Goal: Check status: Check status

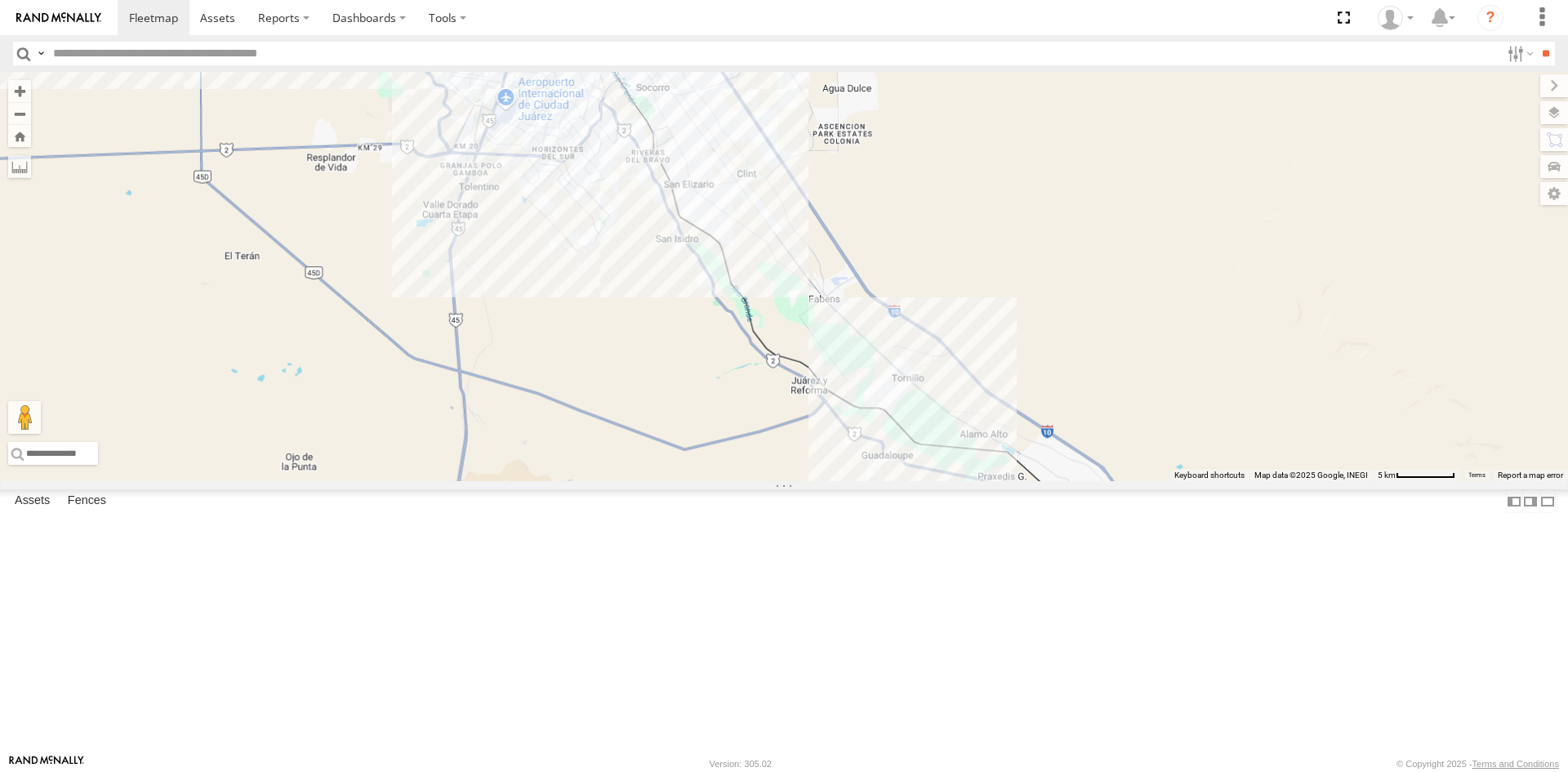
drag, startPoint x: 581, startPoint y: 188, endPoint x: 675, endPoint y: 375, distance: 209.3
click at [675, 375] on div "AN53295 015910001845018 AN56270 AN531610 AN533249 015910001811580 ZJ535914 F277…" at bounding box center [784, 276] width 1568 height 409
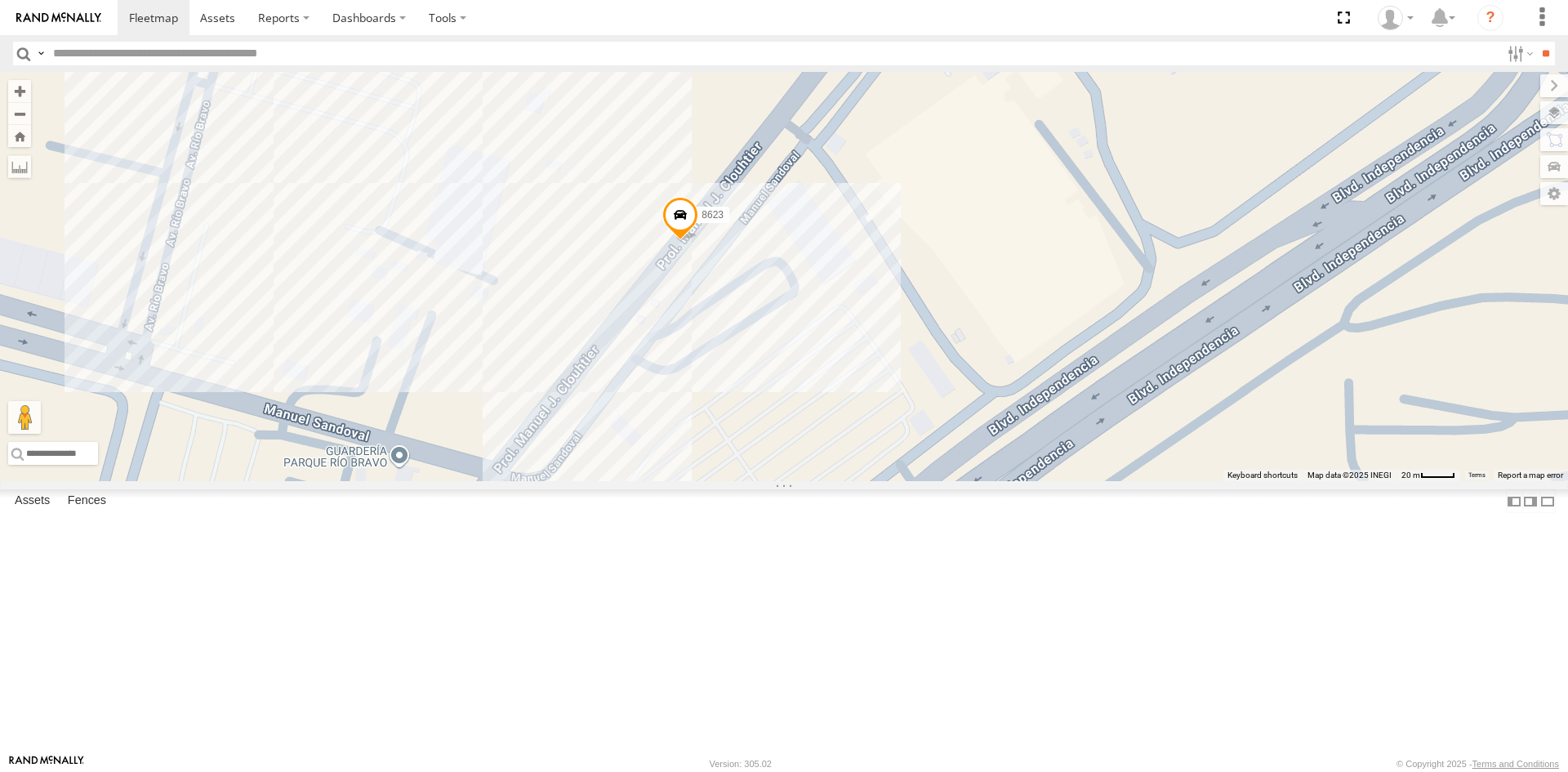
drag, startPoint x: 678, startPoint y: 598, endPoint x: 778, endPoint y: 439, distance: 187.8
click at [773, 445] on div "3944 357660104096649 5456 AN532390 AN601408 AN531574 0758 AN535409 1646 623 C99…" at bounding box center [784, 276] width 1568 height 409
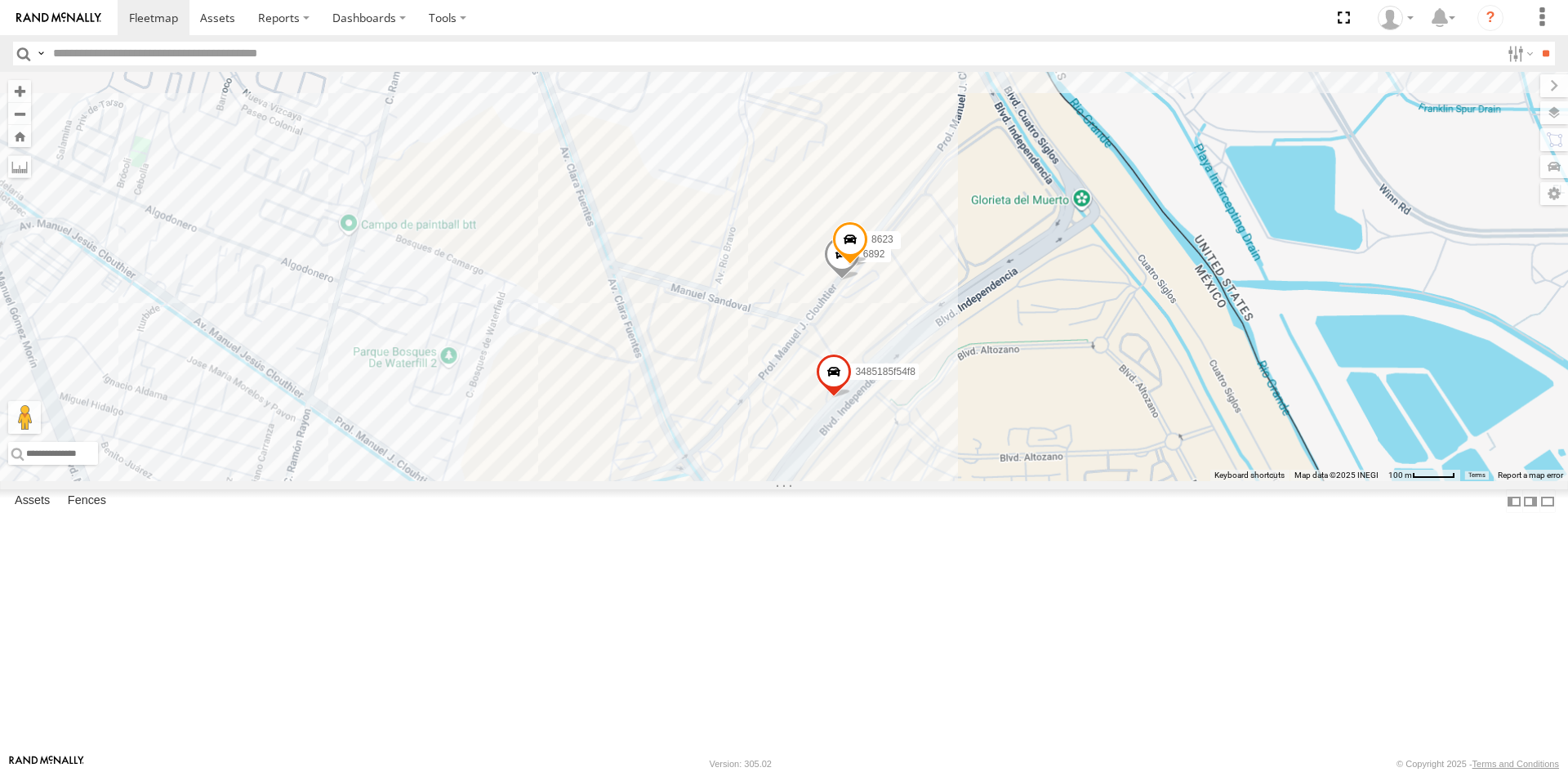
drag, startPoint x: 992, startPoint y: 357, endPoint x: 892, endPoint y: 429, distance: 123.2
click at [907, 416] on div "6892 0758 8623 3485185f54f8" at bounding box center [784, 276] width 1568 height 409
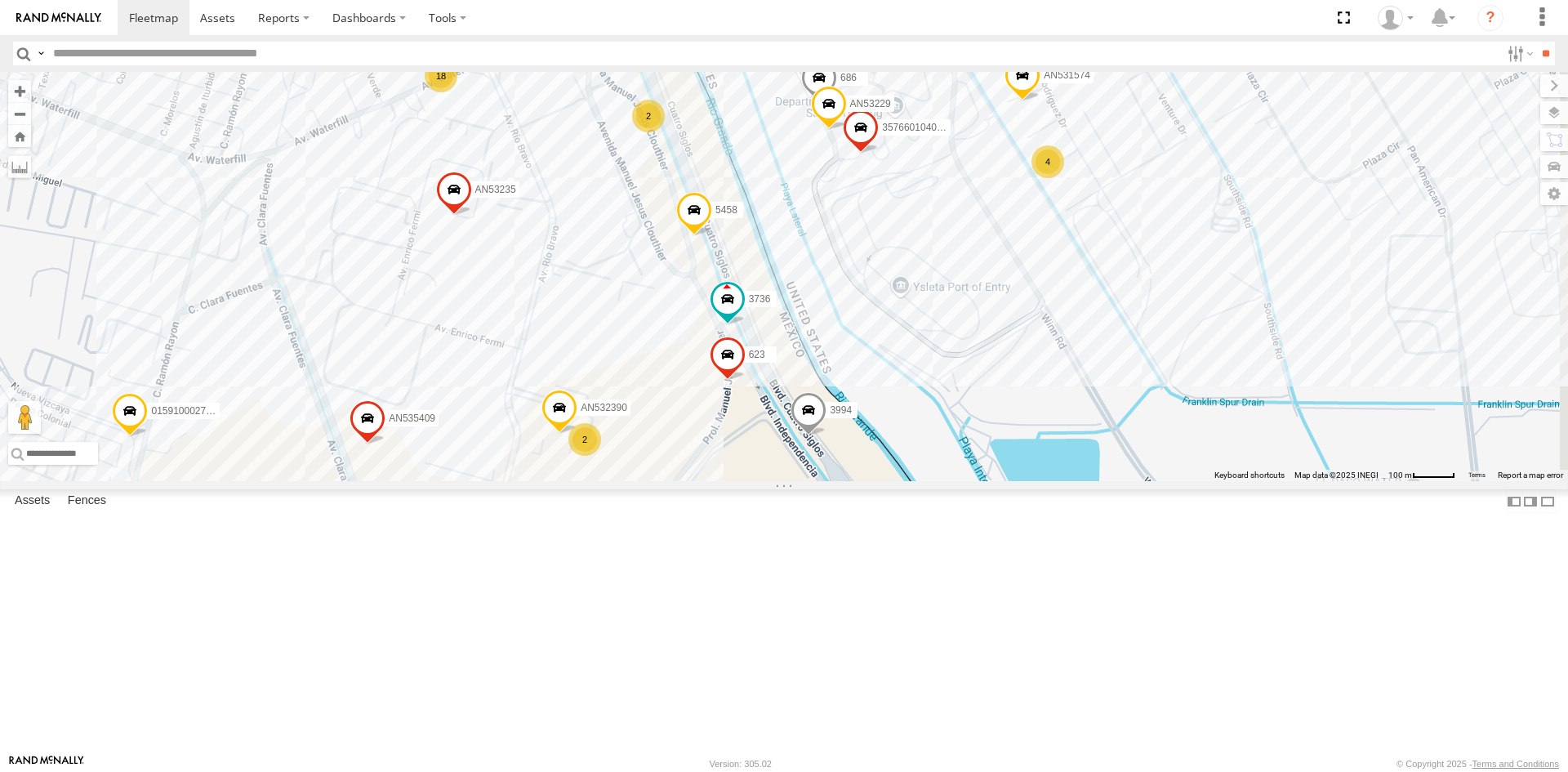
drag, startPoint x: 1021, startPoint y: 405, endPoint x: 919, endPoint y: 555, distance: 181.4
click at [918, 481] on div "357660104096649 3994 AN532390 5458 AN53229 AN531574 AN535409 623 01591000274534…" at bounding box center [784, 276] width 1568 height 409
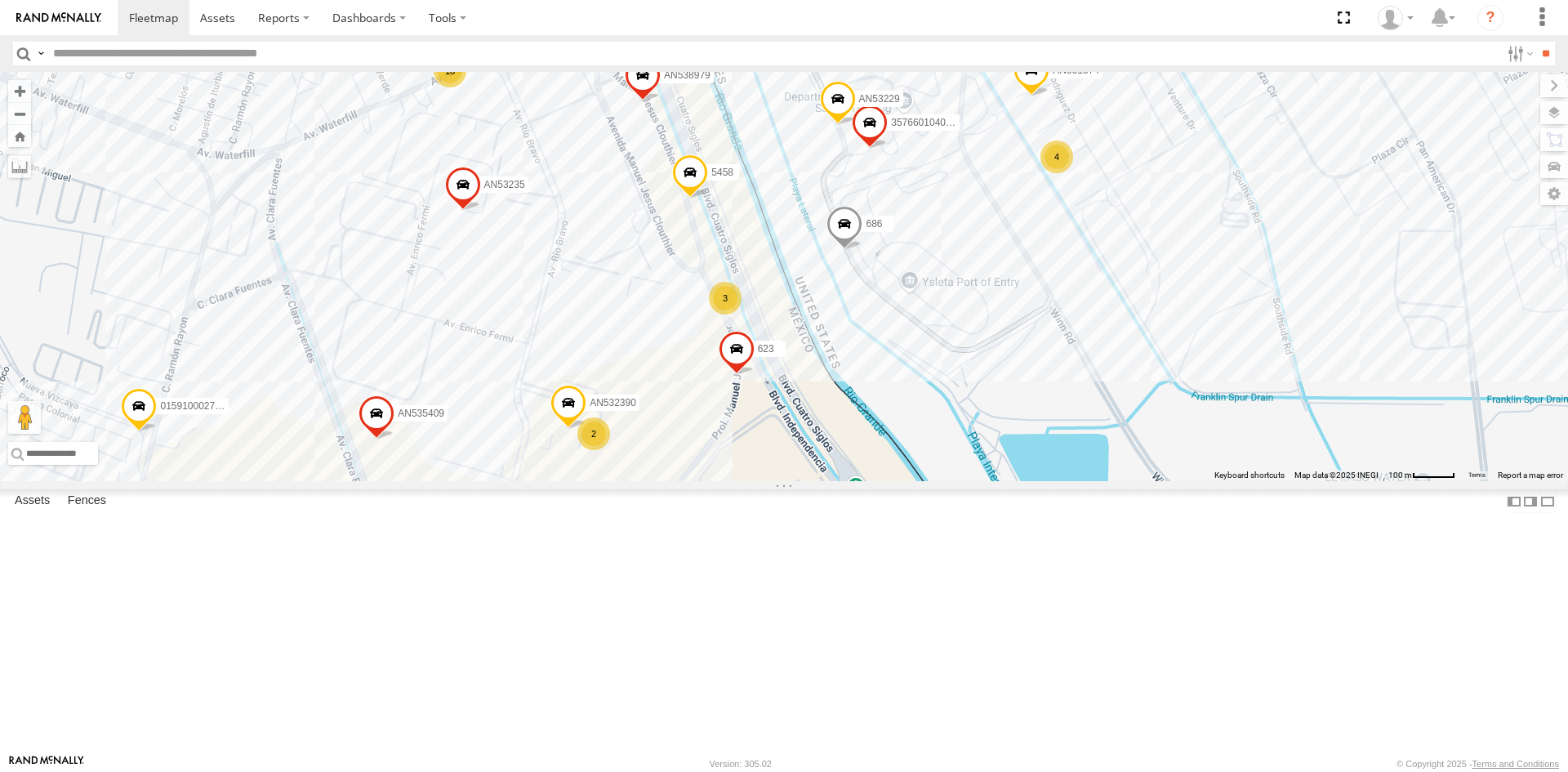
drag, startPoint x: 700, startPoint y: 690, endPoint x: 745, endPoint y: 595, distance: 105.1
click at [744, 481] on div "3944 357660104096649 AN532390 5458 AN53229 AN531574 6681 AN535409 623 015910002…" at bounding box center [784, 276] width 1568 height 409
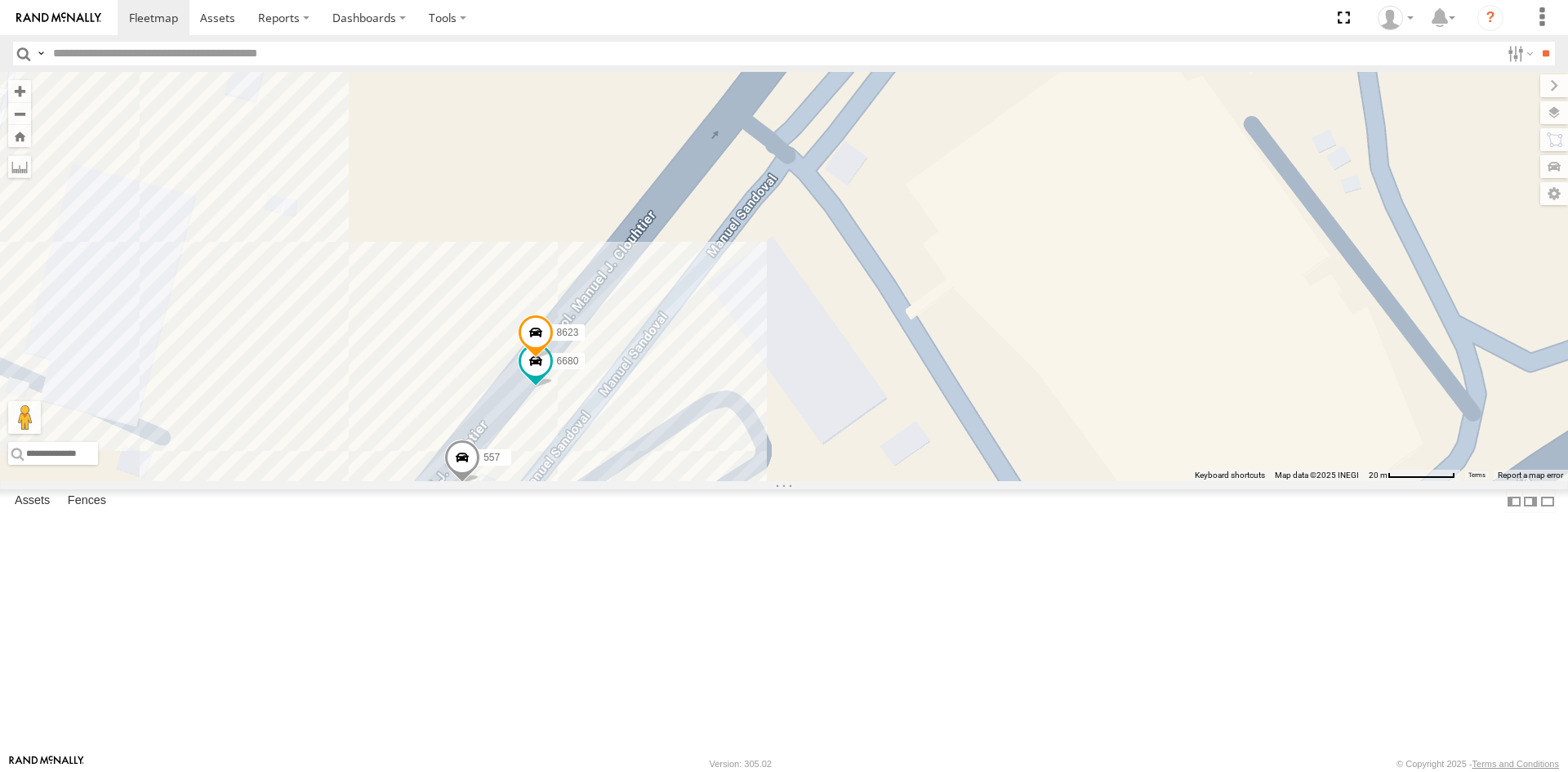
drag, startPoint x: 594, startPoint y: 621, endPoint x: 632, endPoint y: 535, distance: 94.0
click at [632, 481] on div "3944 357660104096649 AN532390 5458 AN53229 AN531574 AN535409 623 01591000274534…" at bounding box center [784, 276] width 1568 height 409
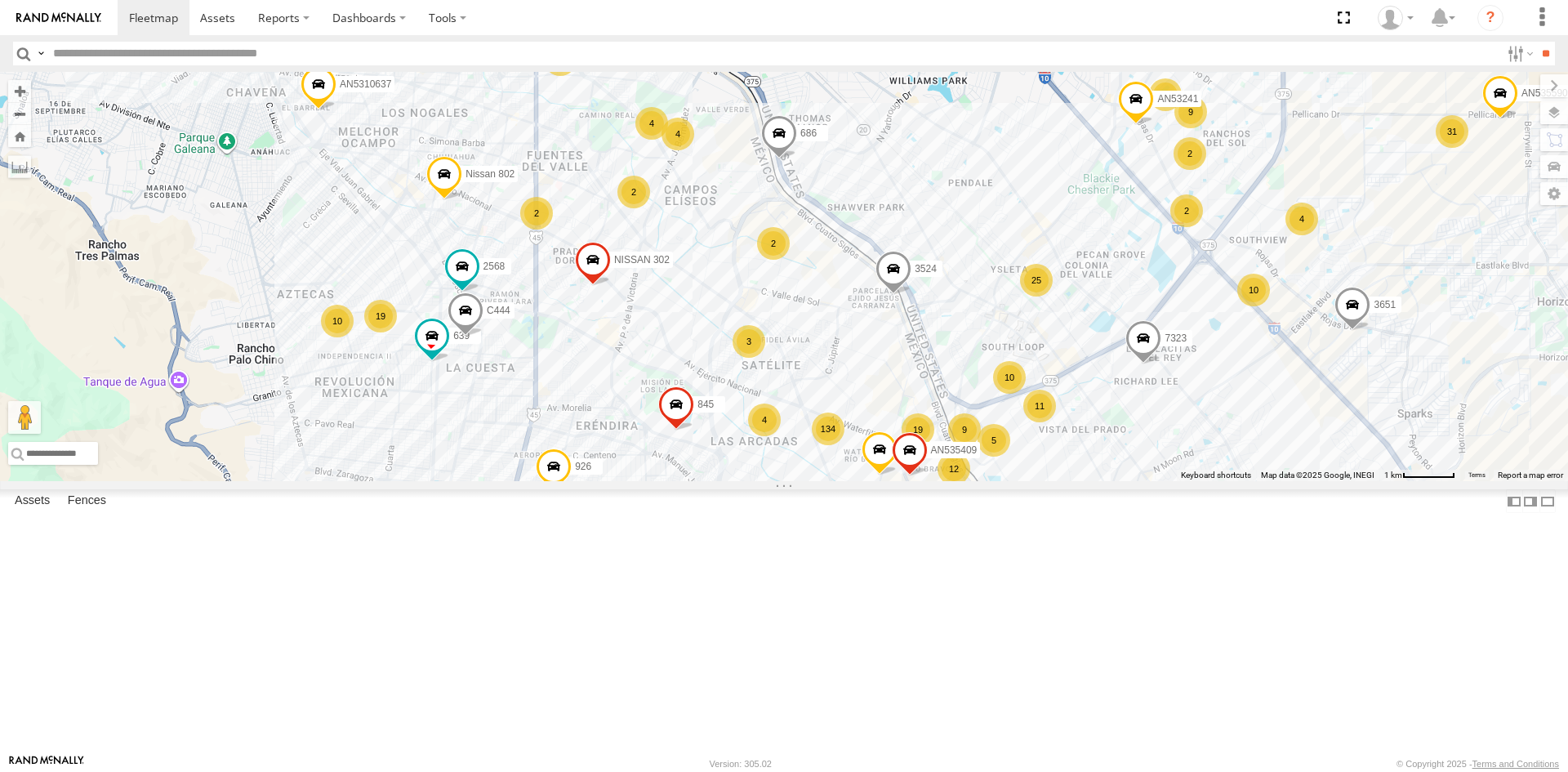
drag, startPoint x: 563, startPoint y: 420, endPoint x: 663, endPoint y: 294, distance: 160.9
click at [607, 298] on div "AN53295 AN531610 AN533249 015910001811580 ZJ535914 F2771 AN538662 AN5310637 408…" at bounding box center [784, 276] width 1568 height 409
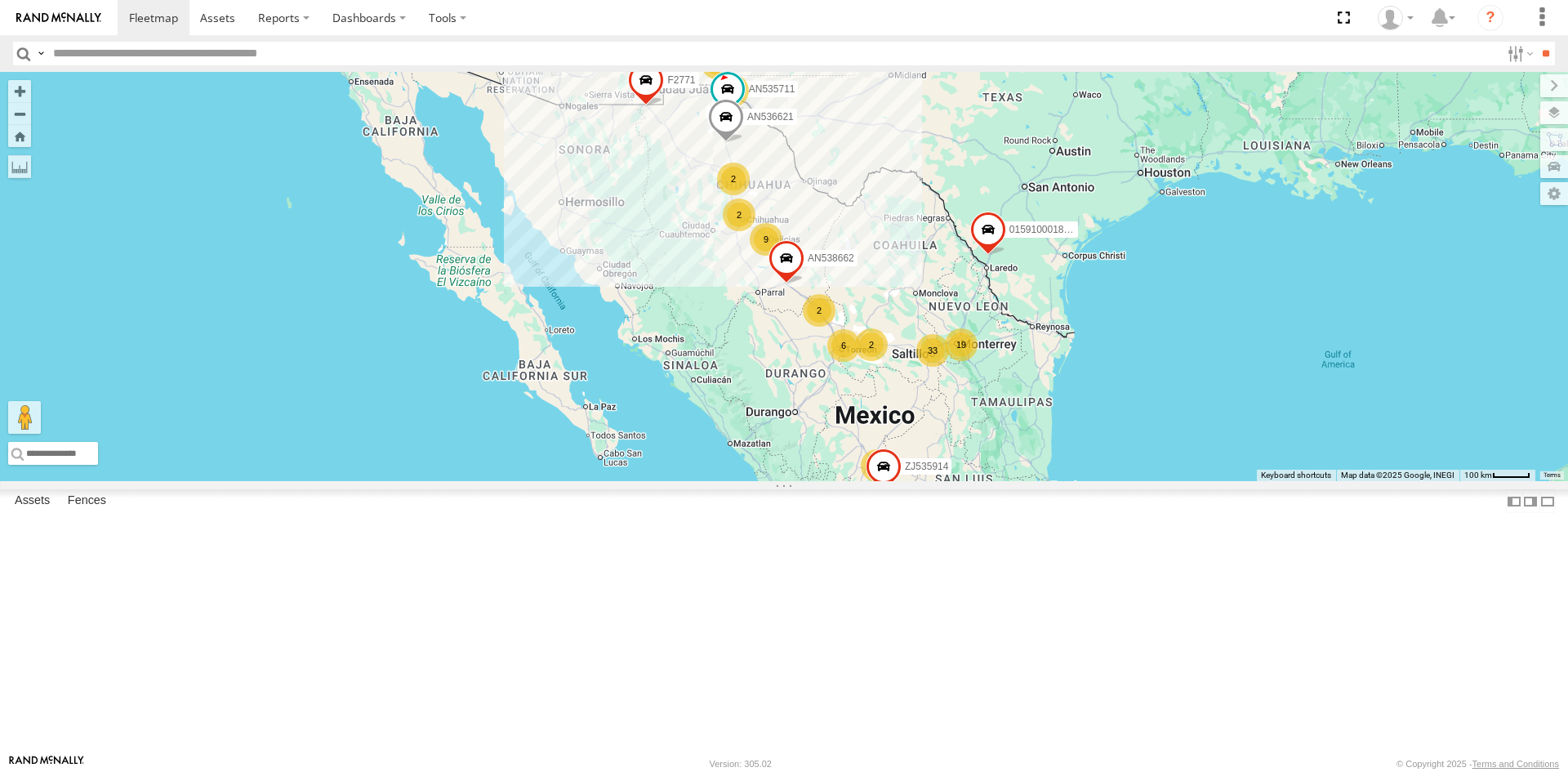
drag, startPoint x: 906, startPoint y: 245, endPoint x: 923, endPoint y: 314, distance: 71.1
click at [923, 314] on div "AN535711 AN531610 AN536621 AN533249 015910001811580 ZJ535914 F2771 AN538662 118…" at bounding box center [784, 276] width 1568 height 409
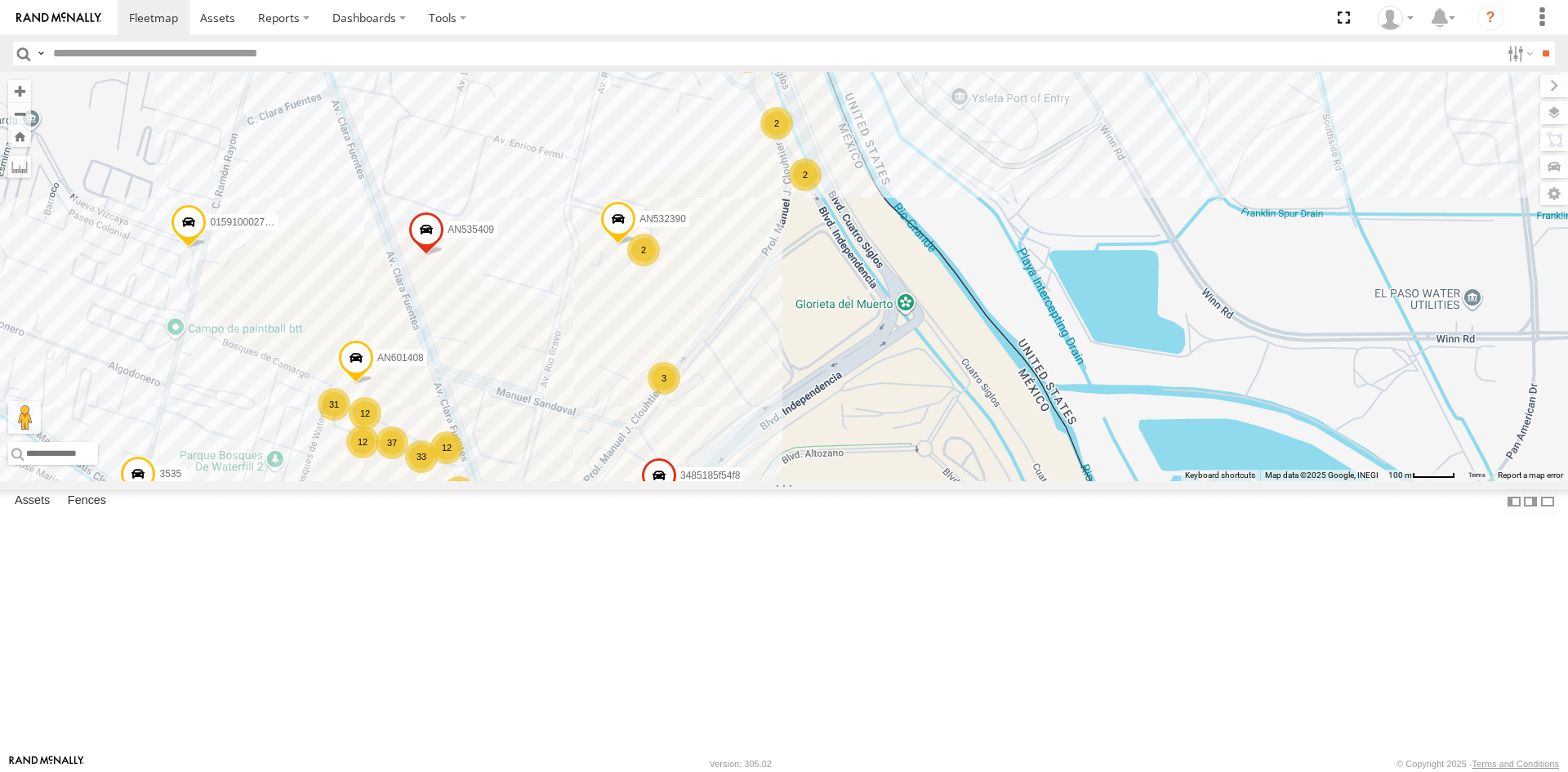
drag, startPoint x: 841, startPoint y: 506, endPoint x: 869, endPoint y: 439, distance: 72.6
click at [869, 439] on div "3535 357660104096649 AN532390 AN601408 AN537411 AN531574 0758 674 AN57175 AN535…" at bounding box center [784, 276] width 1568 height 409
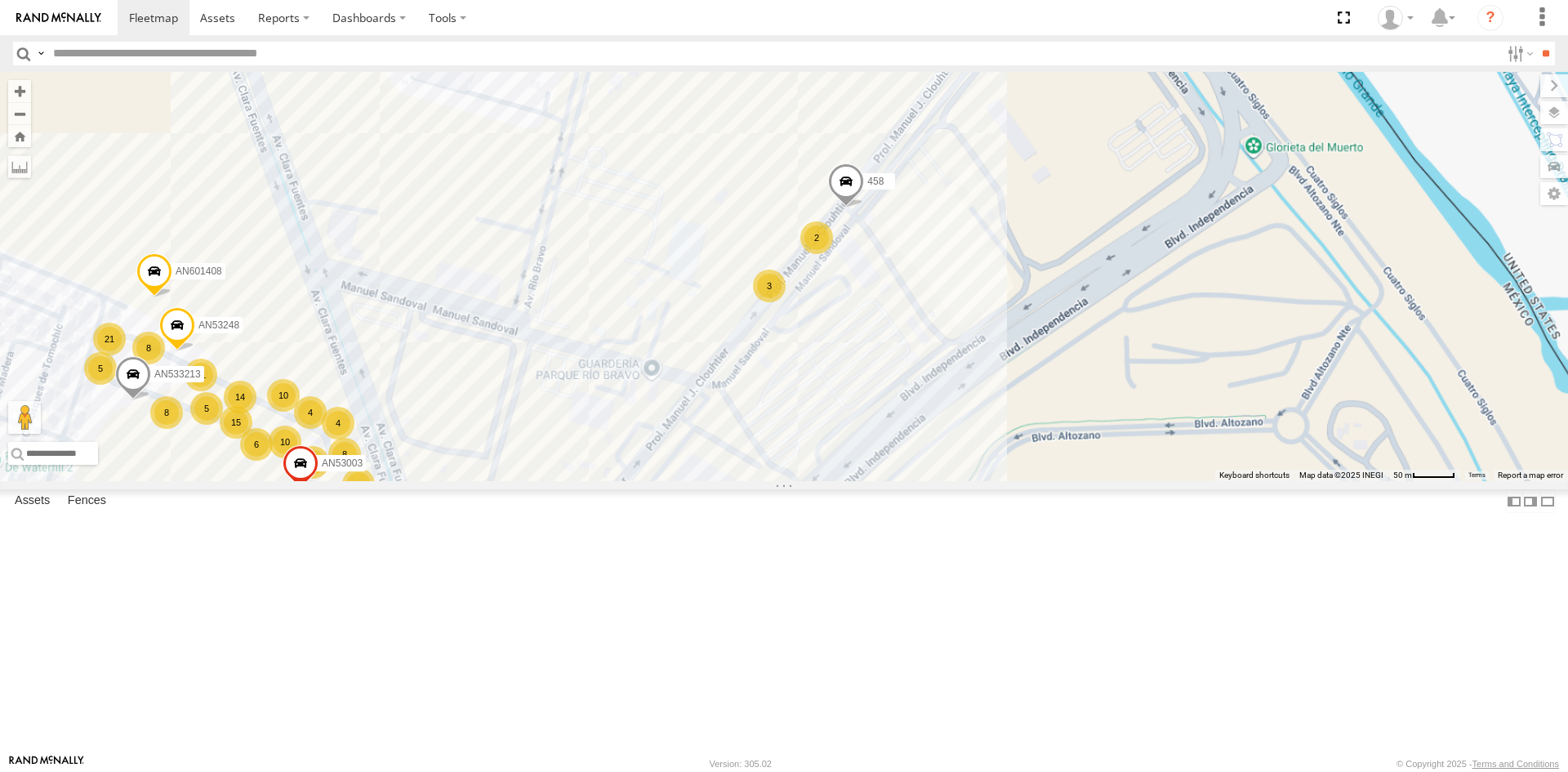
drag, startPoint x: 906, startPoint y: 270, endPoint x: 872, endPoint y: 227, distance: 54.8
click at [912, 394] on div "228 458 10 8 9 14 8 80 12 11 15 18 21 20 11 8 AN531945 2 3 10 14 8 AN601408 5 4…" at bounding box center [784, 276] width 1568 height 409
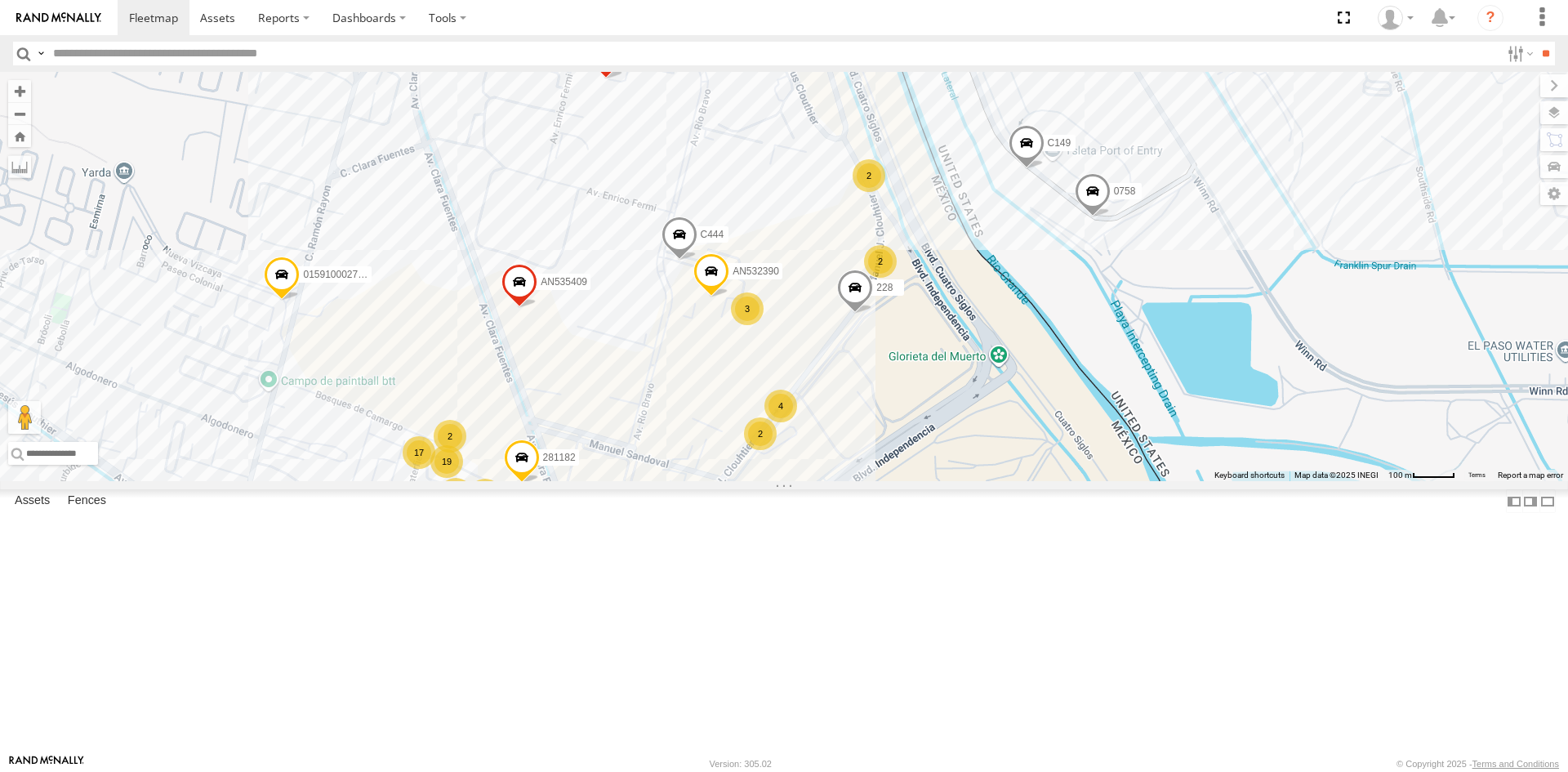
drag, startPoint x: 847, startPoint y: 374, endPoint x: 886, endPoint y: 476, distance: 109.2
click at [886, 476] on div "228 AN535409 3485185f54f8 AN532390 0758 C444 30 19 16 13 3535 89 20 39 35766010…" at bounding box center [784, 276] width 1568 height 409
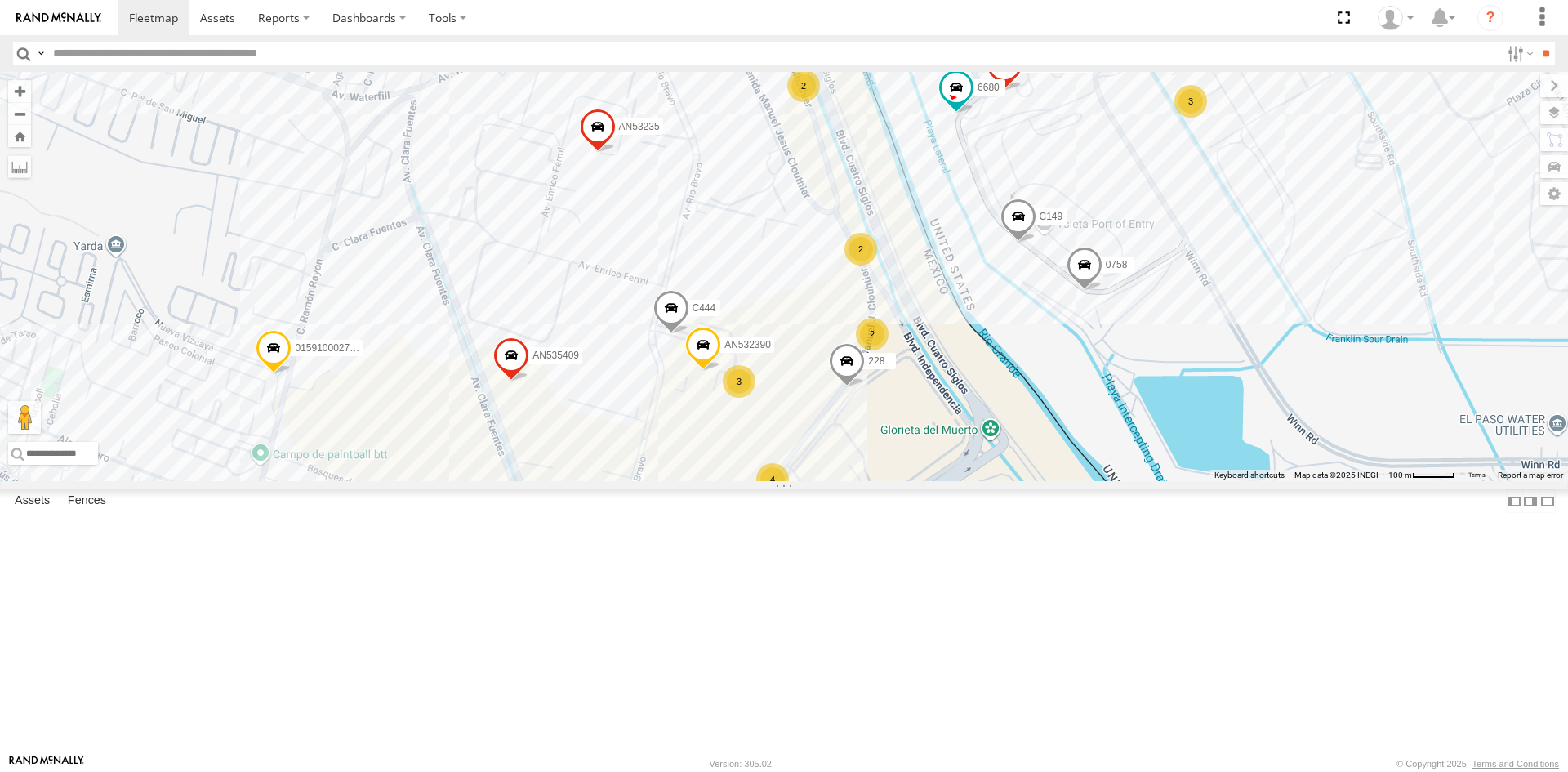
drag, startPoint x: 976, startPoint y: 441, endPoint x: 949, endPoint y: 463, distance: 34.8
click at [949, 463] on div "228 AN535409 3485185f54f8 AN532390 0758 C444 30 19 16 13 3535 89 20 39 35766010…" at bounding box center [784, 276] width 1568 height 409
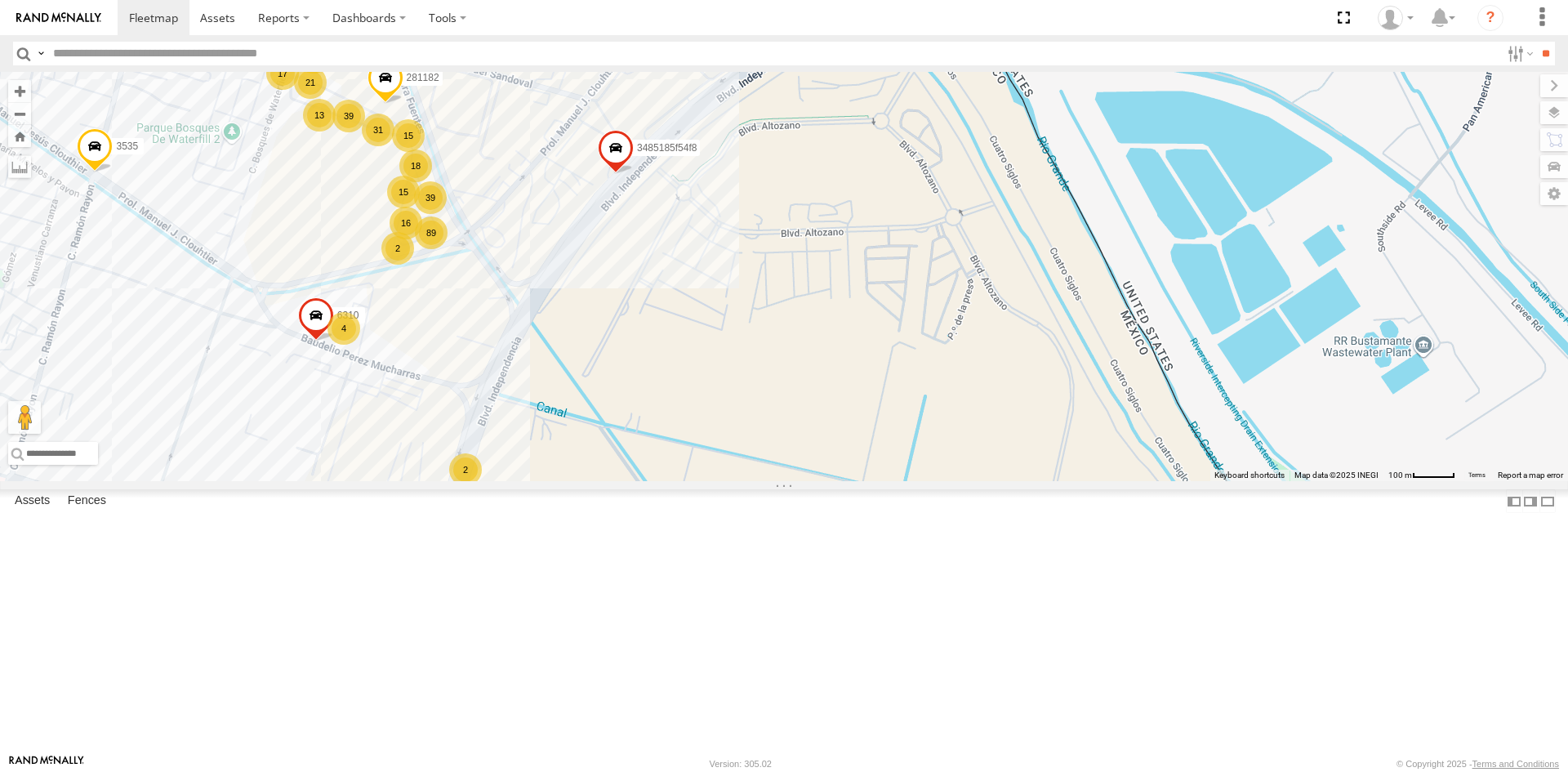
drag, startPoint x: 719, startPoint y: 221, endPoint x: 659, endPoint y: 478, distance: 263.9
click at [659, 478] on div "AN531610 AN533249 015910001811580 ZJ535914 F2771 AN538662 AN53080 AN536621 C972…" at bounding box center [784, 276] width 1568 height 409
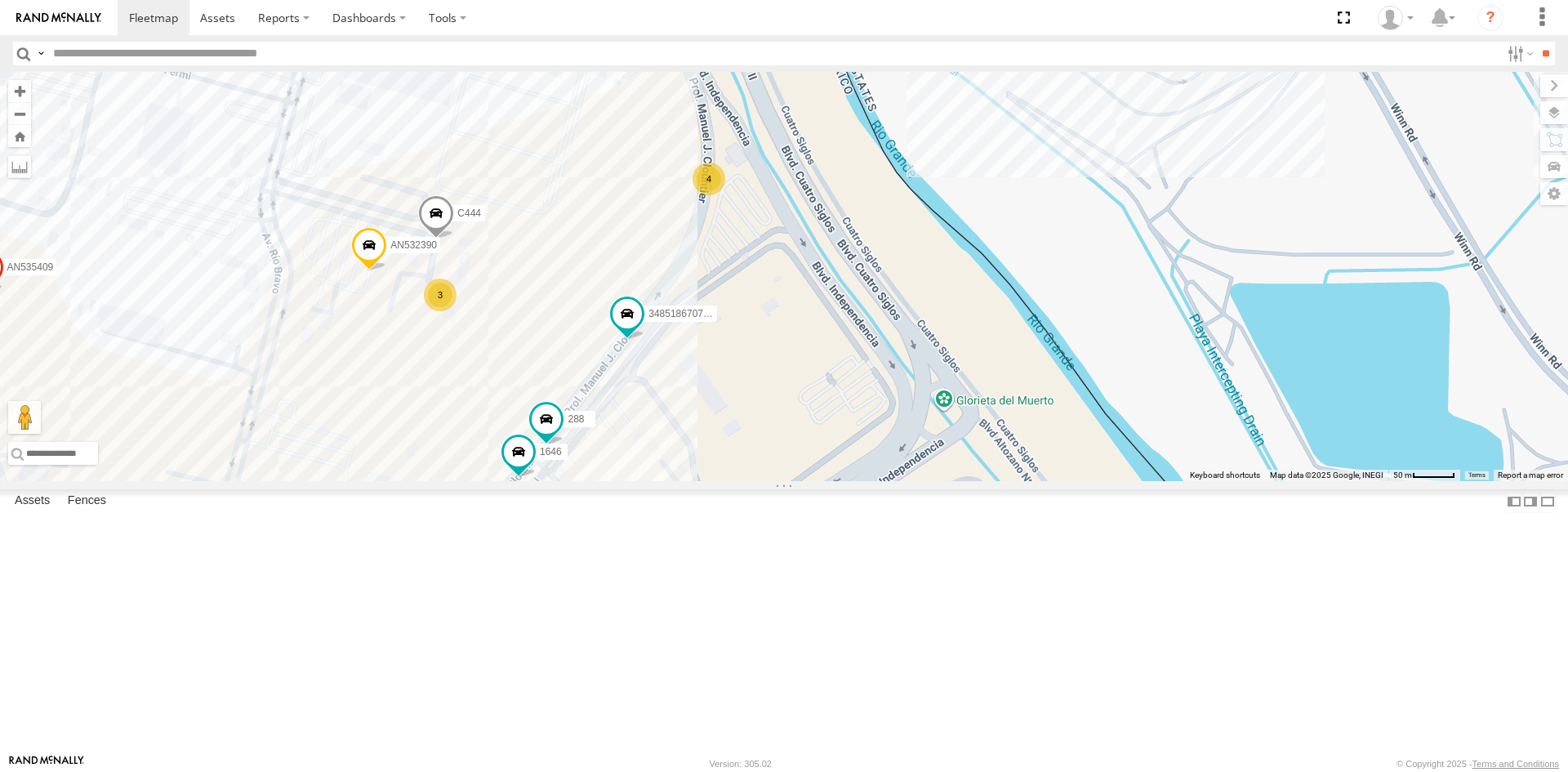
drag, startPoint x: 776, startPoint y: 320, endPoint x: 831, endPoint y: 469, distance: 158.8
click at [831, 469] on div "AN531610 AN533249 015910001811580 ZJ535914 F2771 AN538662 AN53080 AN536621 C972…" at bounding box center [784, 276] width 1568 height 409
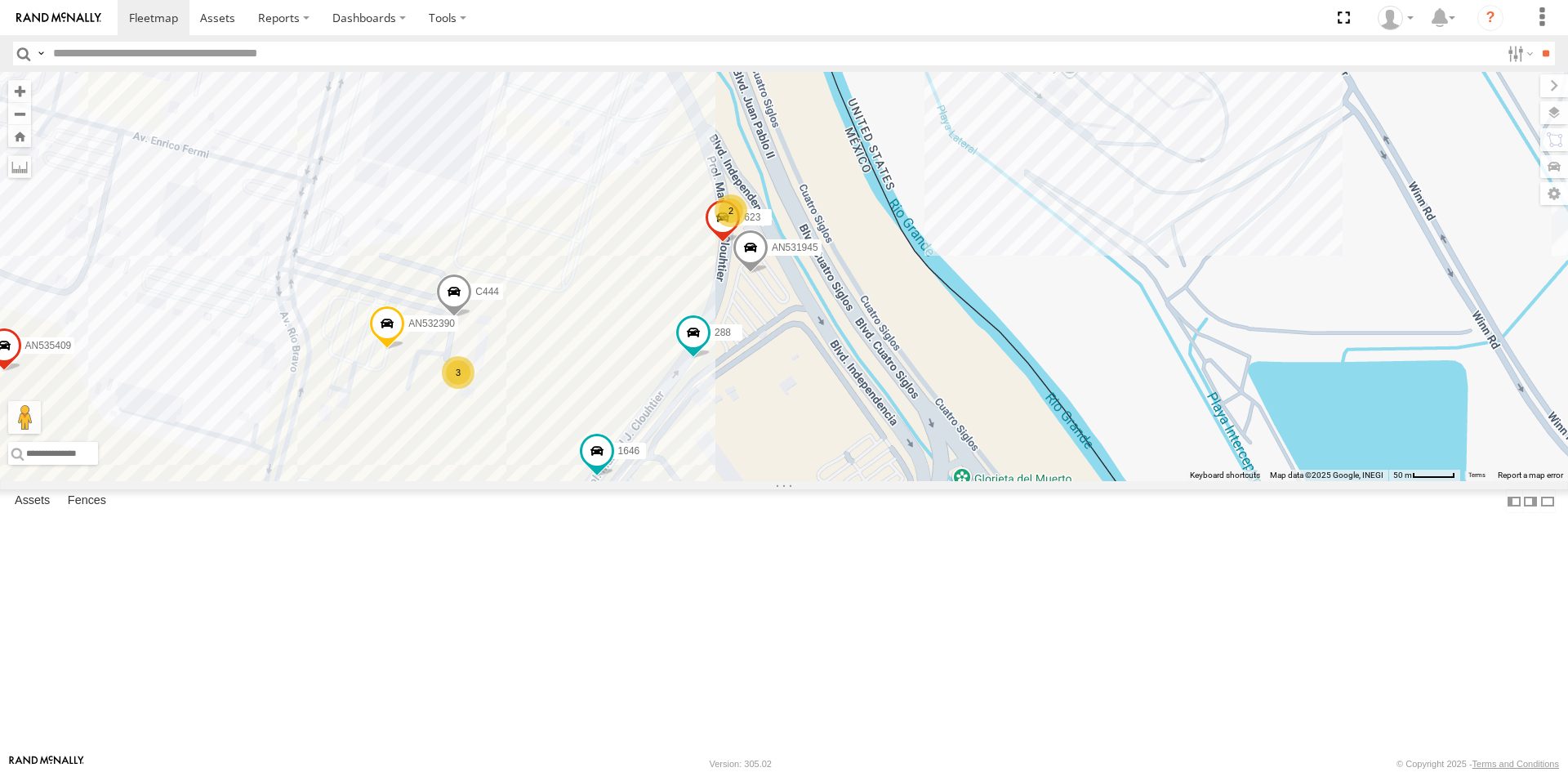
drag, startPoint x: 807, startPoint y: 479, endPoint x: 815, endPoint y: 515, distance: 36.9
click at [815, 481] on div "AN531945 AN532390 C444 AN535409 2574 288 1646 623 2568 2 3 2" at bounding box center [784, 276] width 1568 height 409
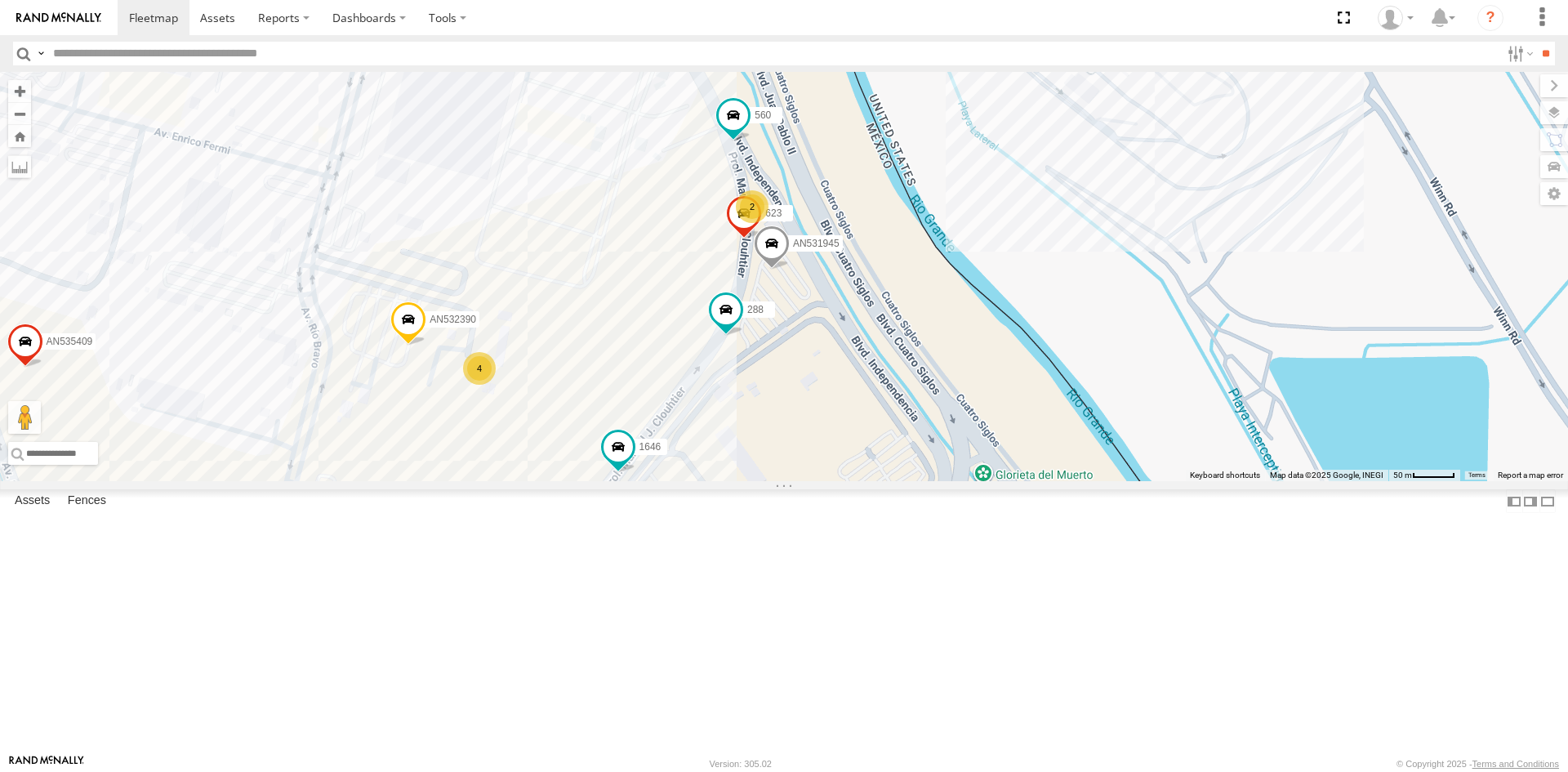
drag, startPoint x: 831, startPoint y: 481, endPoint x: 829, endPoint y: 516, distance: 35.1
click at [829, 481] on div "AN531945 AN532390 AN535409 288 1646 2568 AN53235 3535 357660104096649 560 443 4…" at bounding box center [784, 276] width 1568 height 409
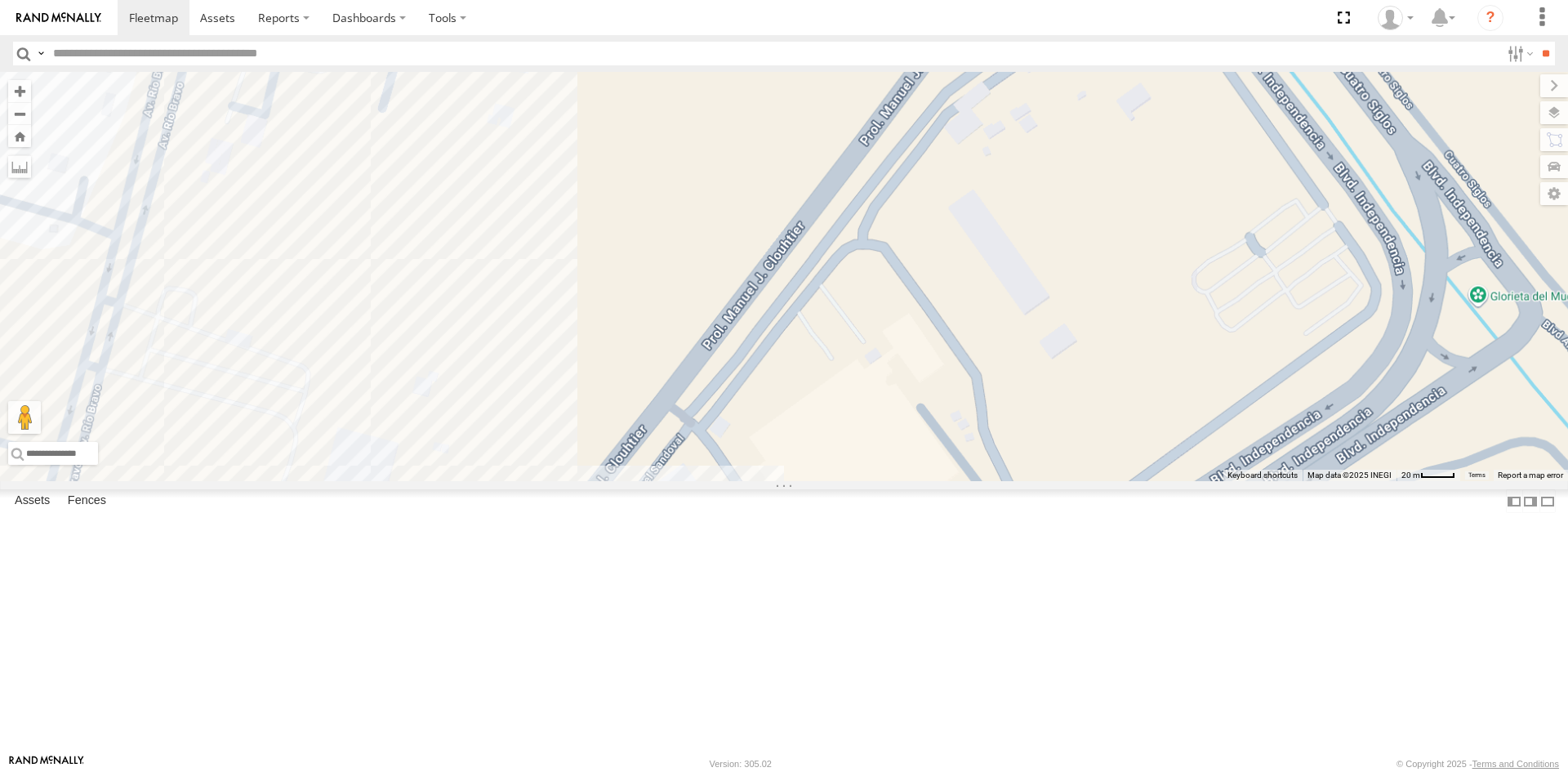
drag, startPoint x: 635, startPoint y: 552, endPoint x: 682, endPoint y: 451, distance: 111.4
click at [682, 451] on div "AN531945 AN532390 4000 AN535409 288 623" at bounding box center [784, 276] width 1568 height 409
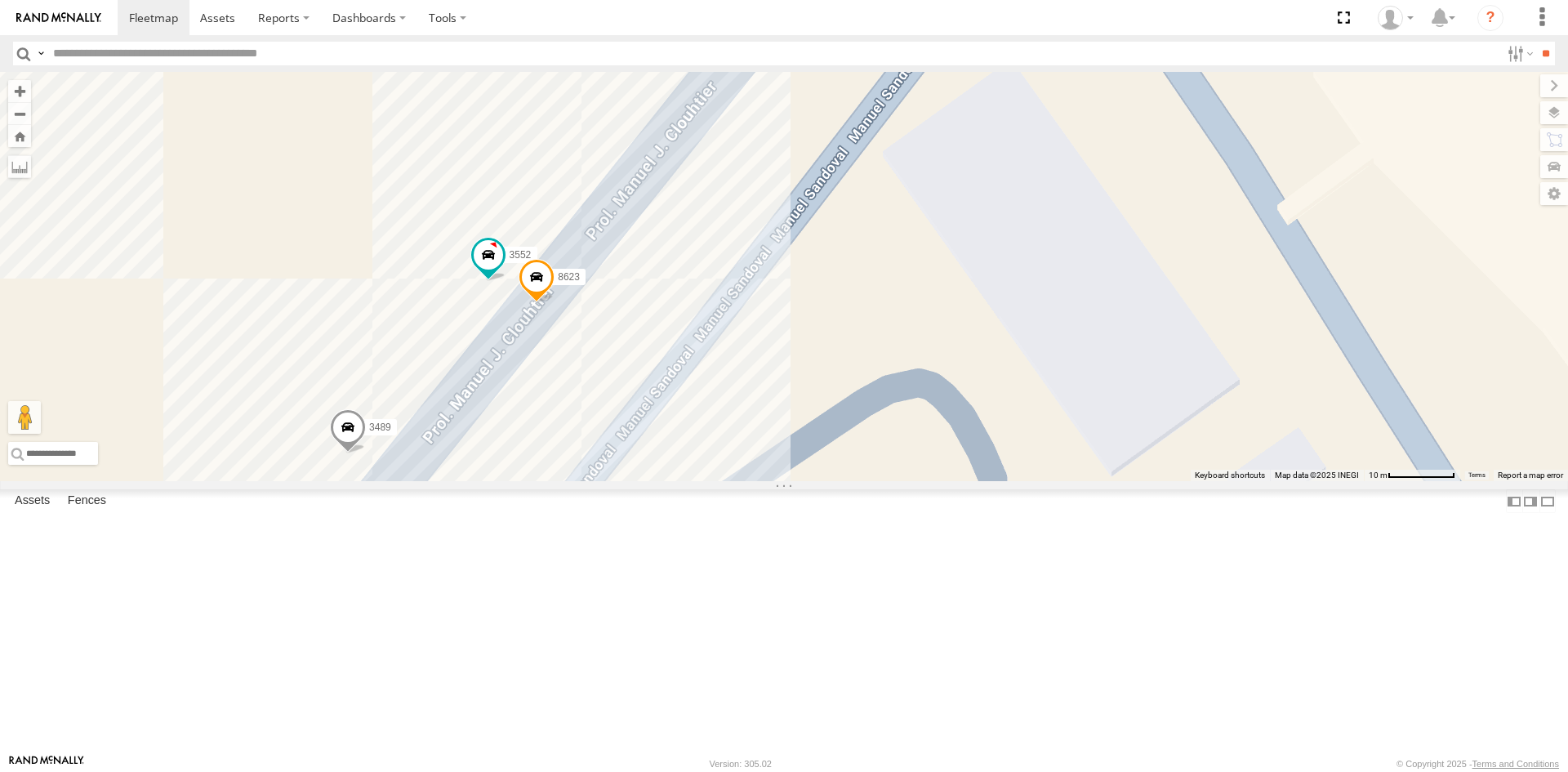
drag, startPoint x: 630, startPoint y: 529, endPoint x: 666, endPoint y: 410, distance: 124.3
click at [666, 411] on div "AN531945 AN532390 4000 AN535409 288 623 357660104096300 3552 3489 6578 8623" at bounding box center [784, 276] width 1568 height 409
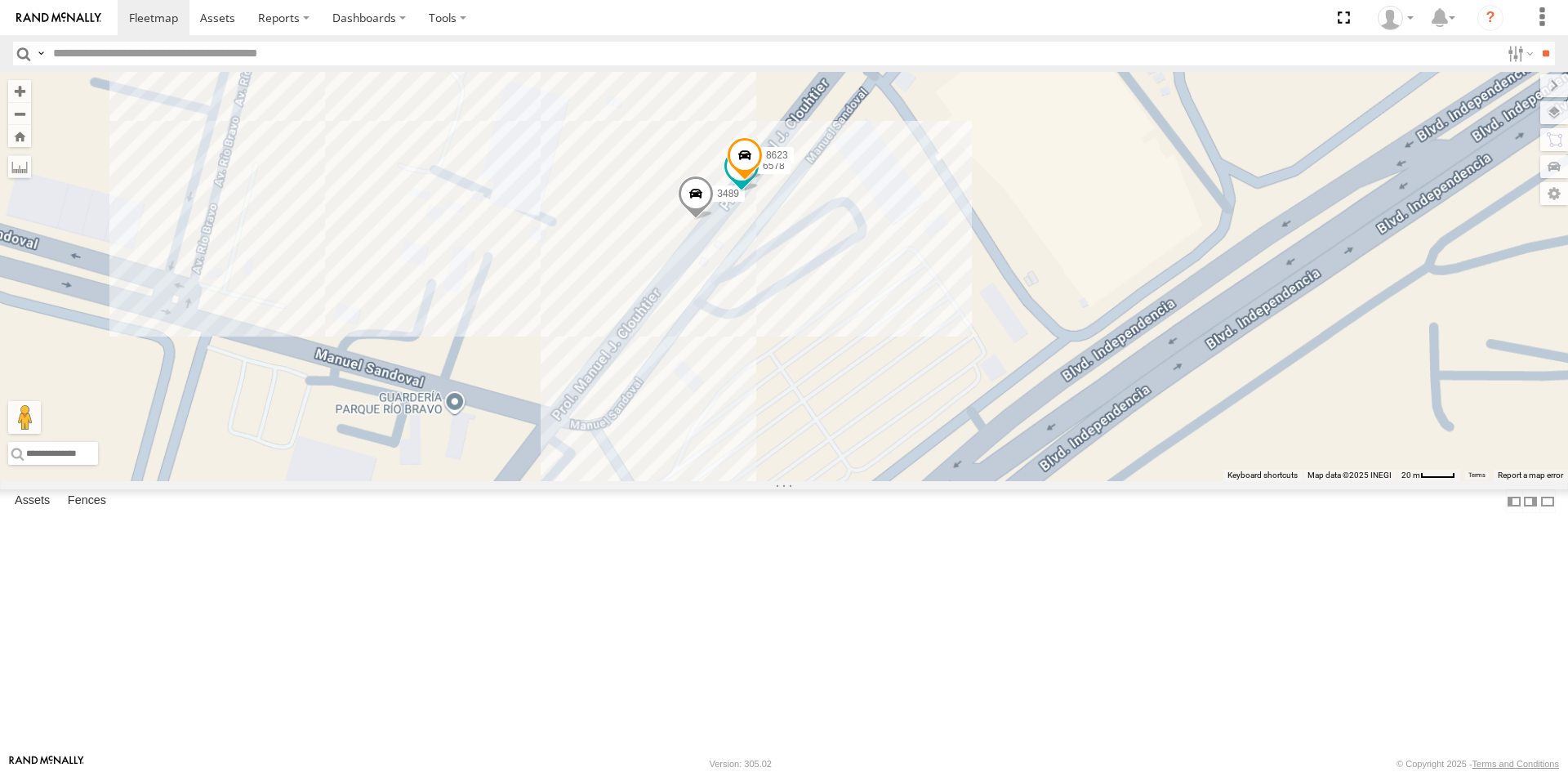
drag, startPoint x: 840, startPoint y: 396, endPoint x: 749, endPoint y: 528, distance: 160.3
click at [762, 481] on div "3489 6578 8623" at bounding box center [784, 276] width 1568 height 409
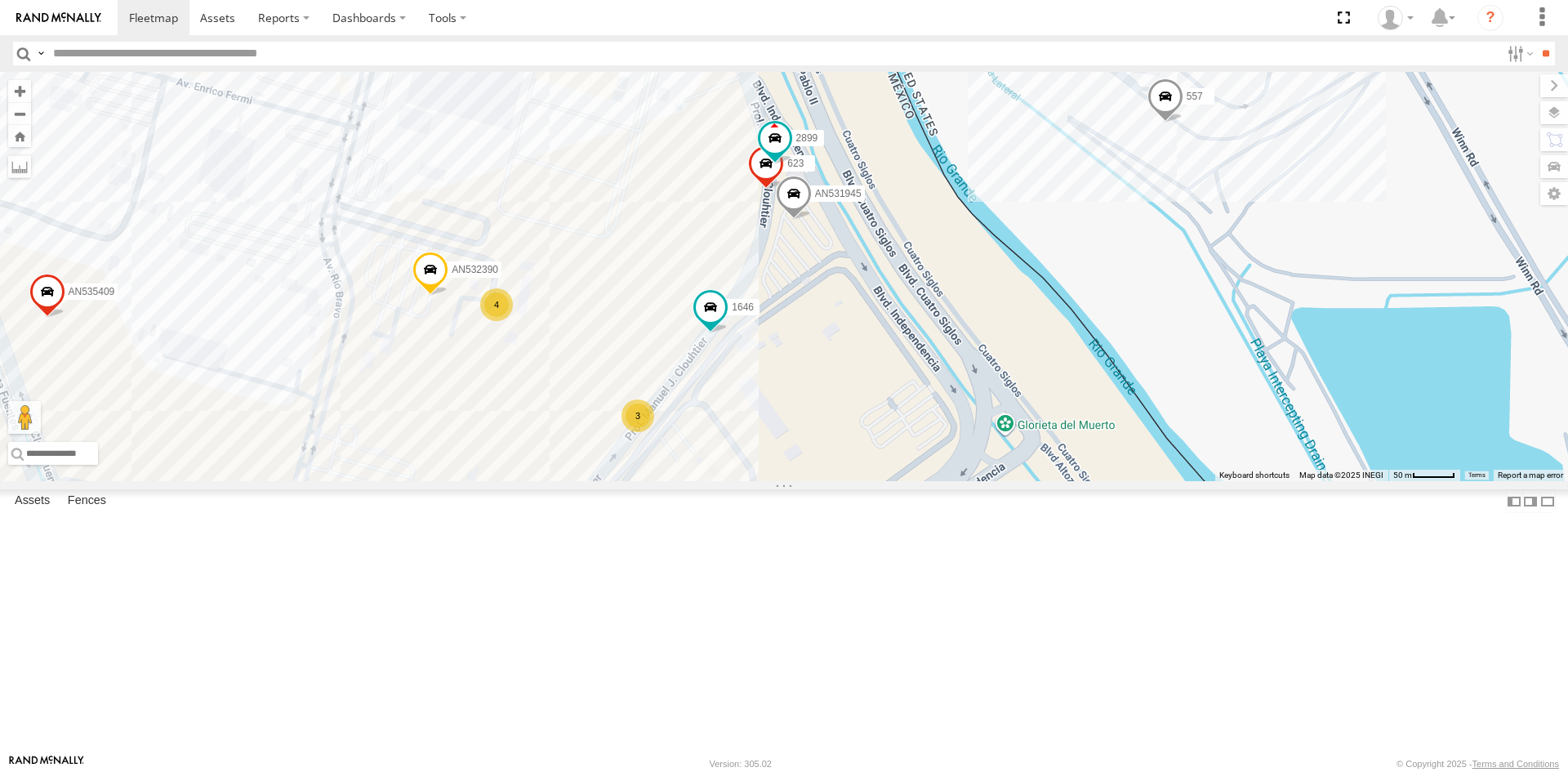
drag, startPoint x: 723, startPoint y: 579, endPoint x: 654, endPoint y: 693, distance: 133.3
click at [654, 481] on div "10 3 15 11 AN531945 4 13 AN532390 10 11 4 4 3 015910002015710 4 3 AN535409 4 16…" at bounding box center [784, 276] width 1568 height 409
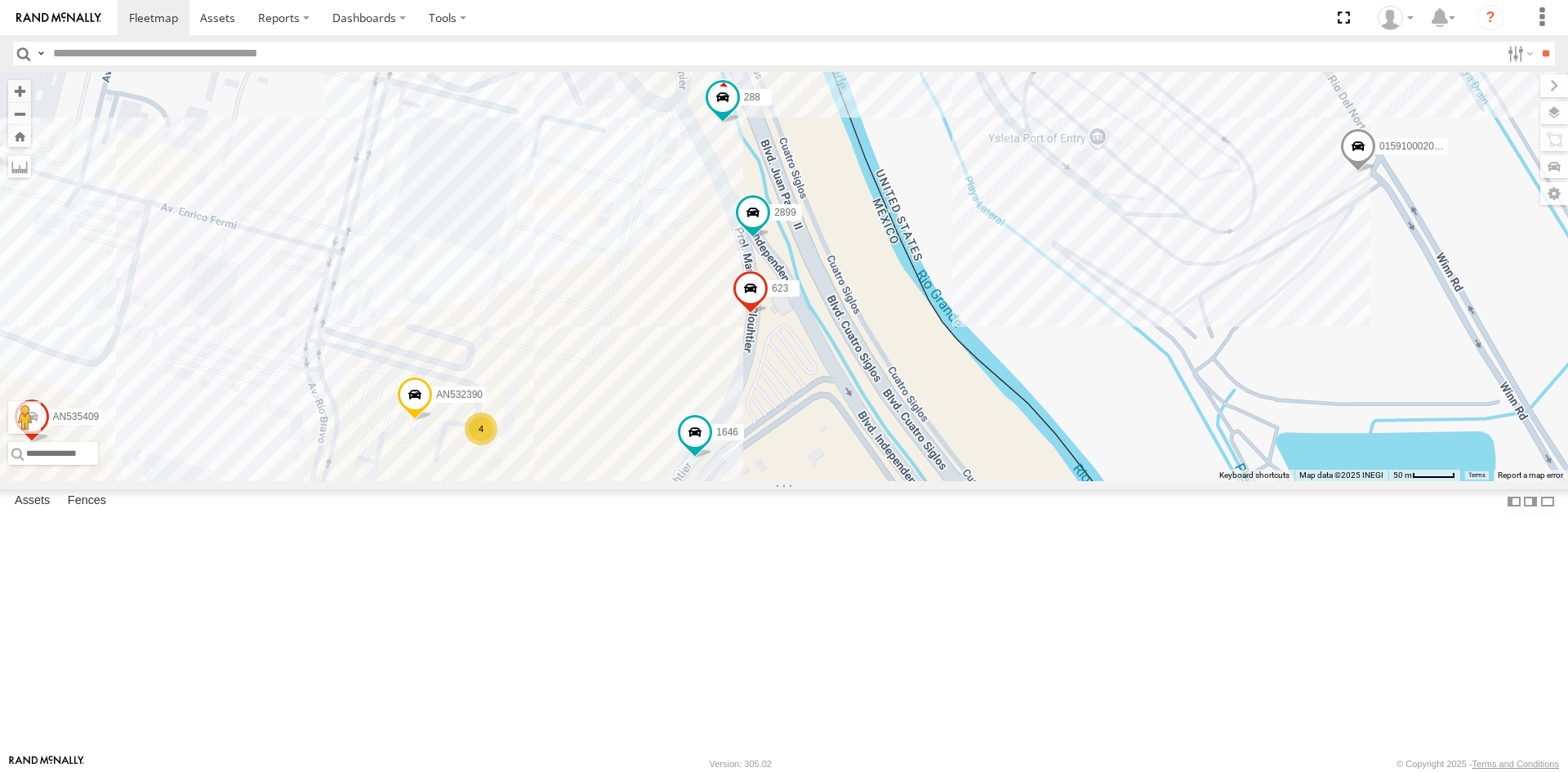
drag, startPoint x: 966, startPoint y: 383, endPoint x: 980, endPoint y: 485, distance: 103.0
click at [980, 481] on div "AN531945 AN532390 015910002015710 6578 AN535409 288 1646 623 2899 3 4 2" at bounding box center [784, 276] width 1568 height 409
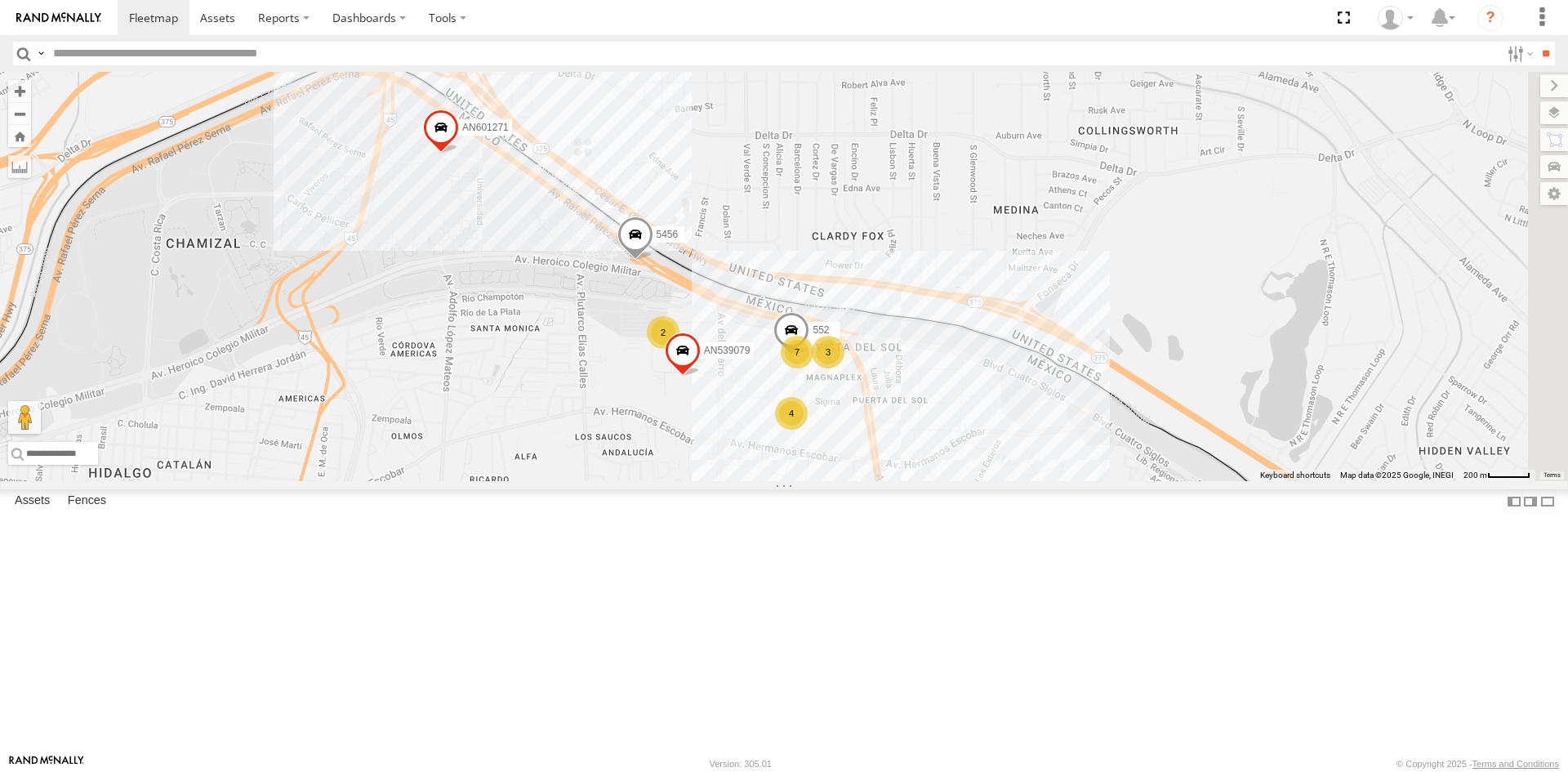
drag, startPoint x: 706, startPoint y: 401, endPoint x: 627, endPoint y: 293, distance: 133.8
click at [627, 293] on div "5456 AN601271 AN601523 AN538889 AN53080 AN539079 552 7 3 2 4 2" at bounding box center [784, 276] width 1568 height 409
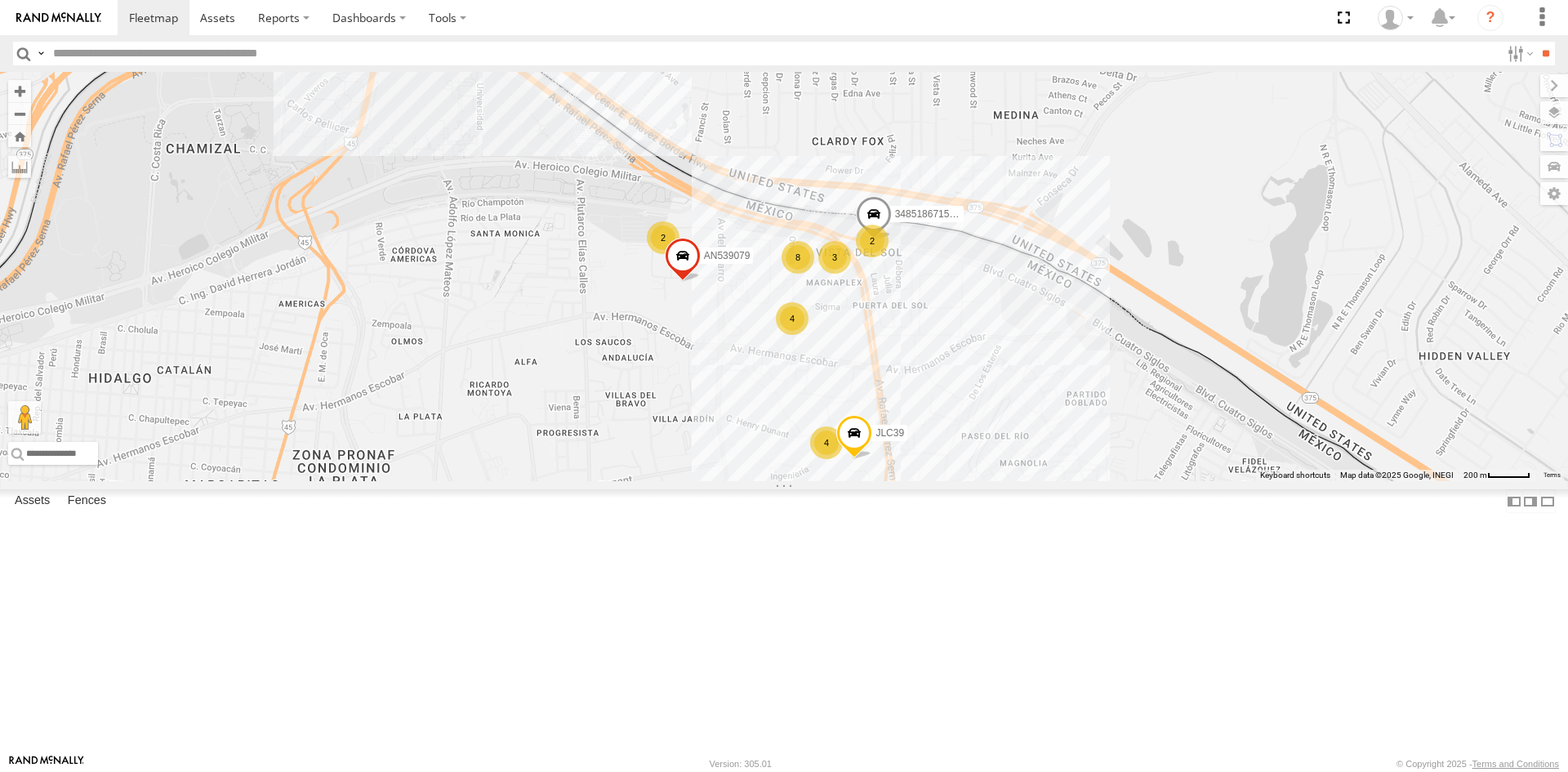
drag, startPoint x: 600, startPoint y: 290, endPoint x: 602, endPoint y: 265, distance: 25.1
click at [602, 265] on div "5456 587 AN601523 34851867152C AN538889 AN539079 JLC39 8 3 2 2 4 4 2" at bounding box center [784, 276] width 1568 height 409
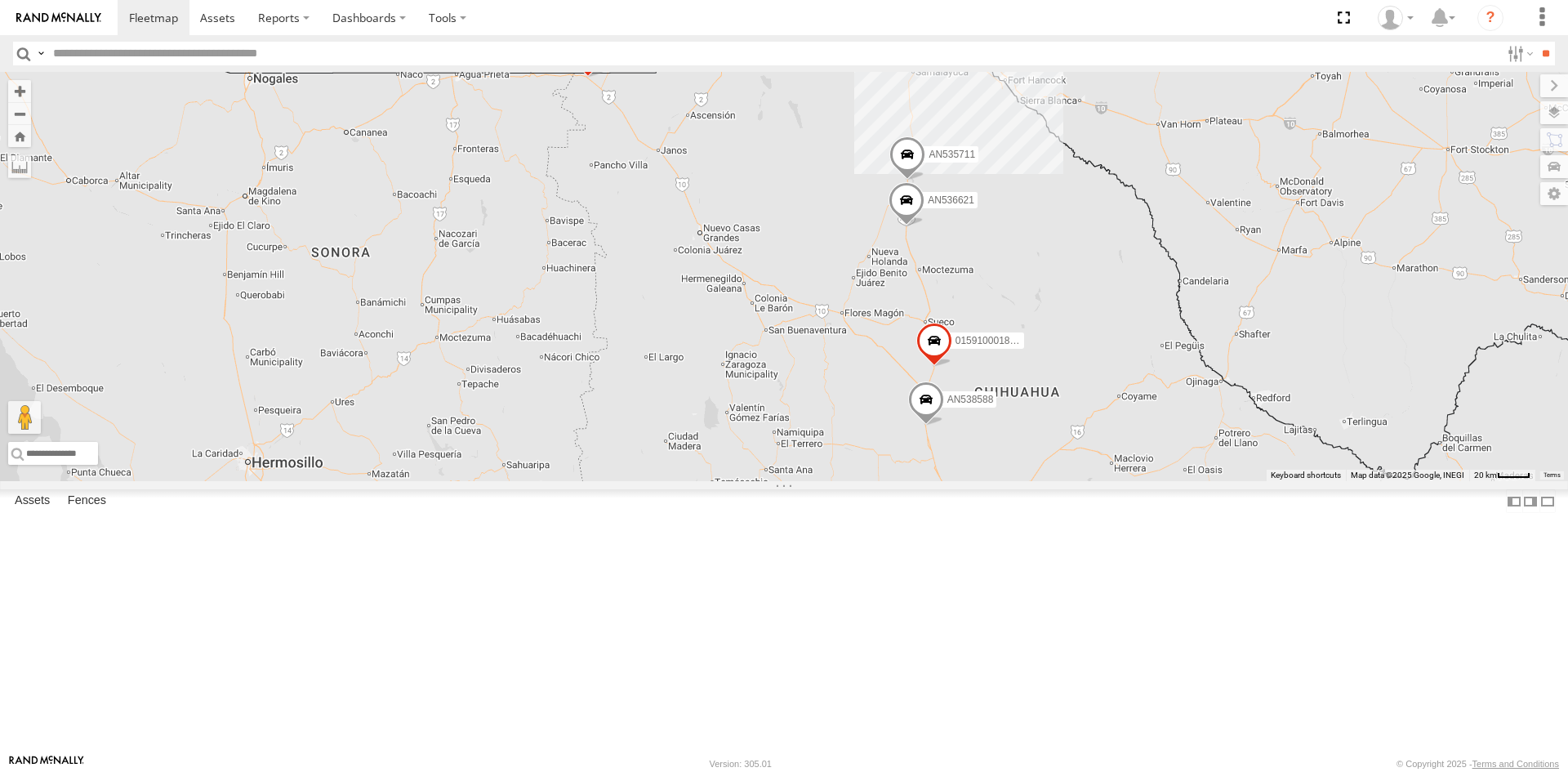
drag, startPoint x: 862, startPoint y: 262, endPoint x: 741, endPoint y: 412, distance: 192.7
click at [741, 412] on div "AN53295 AN531610 AN533249 015910001811580 ZJ535914 F2771 015910001845018 ZJ5334…" at bounding box center [784, 276] width 1568 height 409
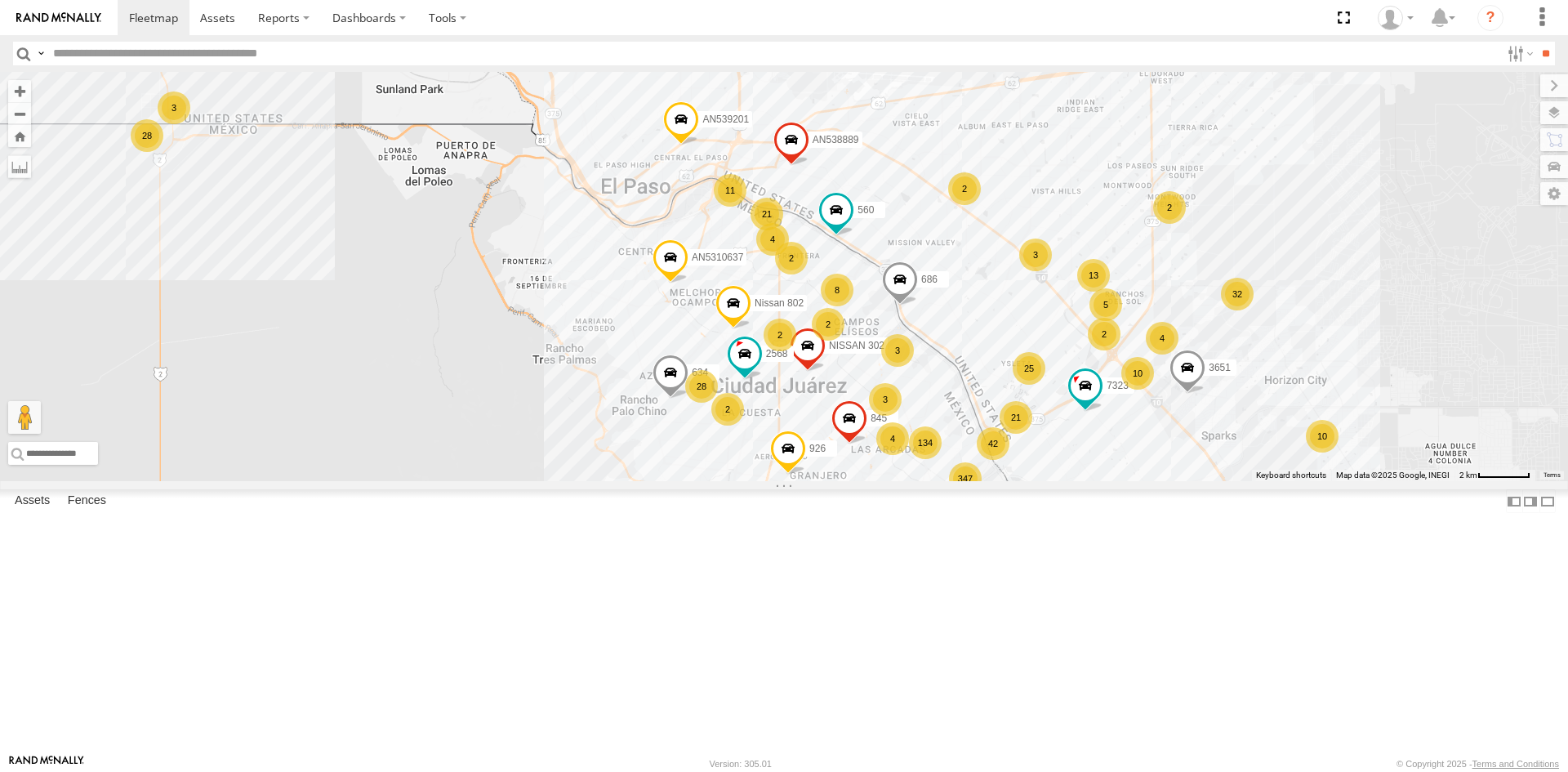
drag, startPoint x: 662, startPoint y: 529, endPoint x: 740, endPoint y: 383, distance: 165.5
click at [713, 397] on div "4088 AN53080 134 11 347 28 32 3 15 42 21 21 5 28 845 2 25 10 4 11 2 3 10 560 3 …" at bounding box center [784, 276] width 1568 height 409
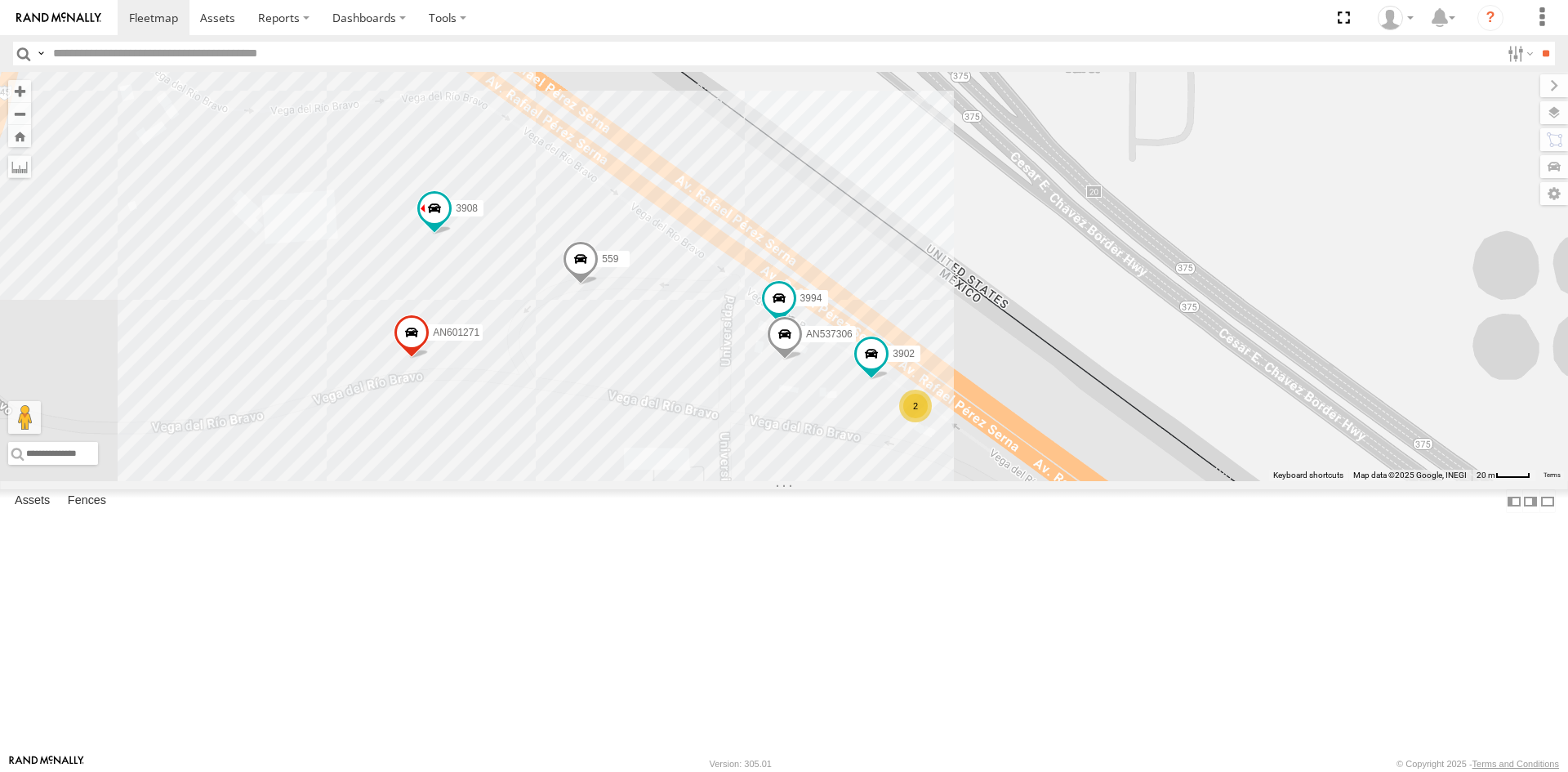
drag, startPoint x: 598, startPoint y: 395, endPoint x: 654, endPoint y: 393, distance: 56.0
click at [599, 284] on div "559" at bounding box center [581, 262] width 36 height 44
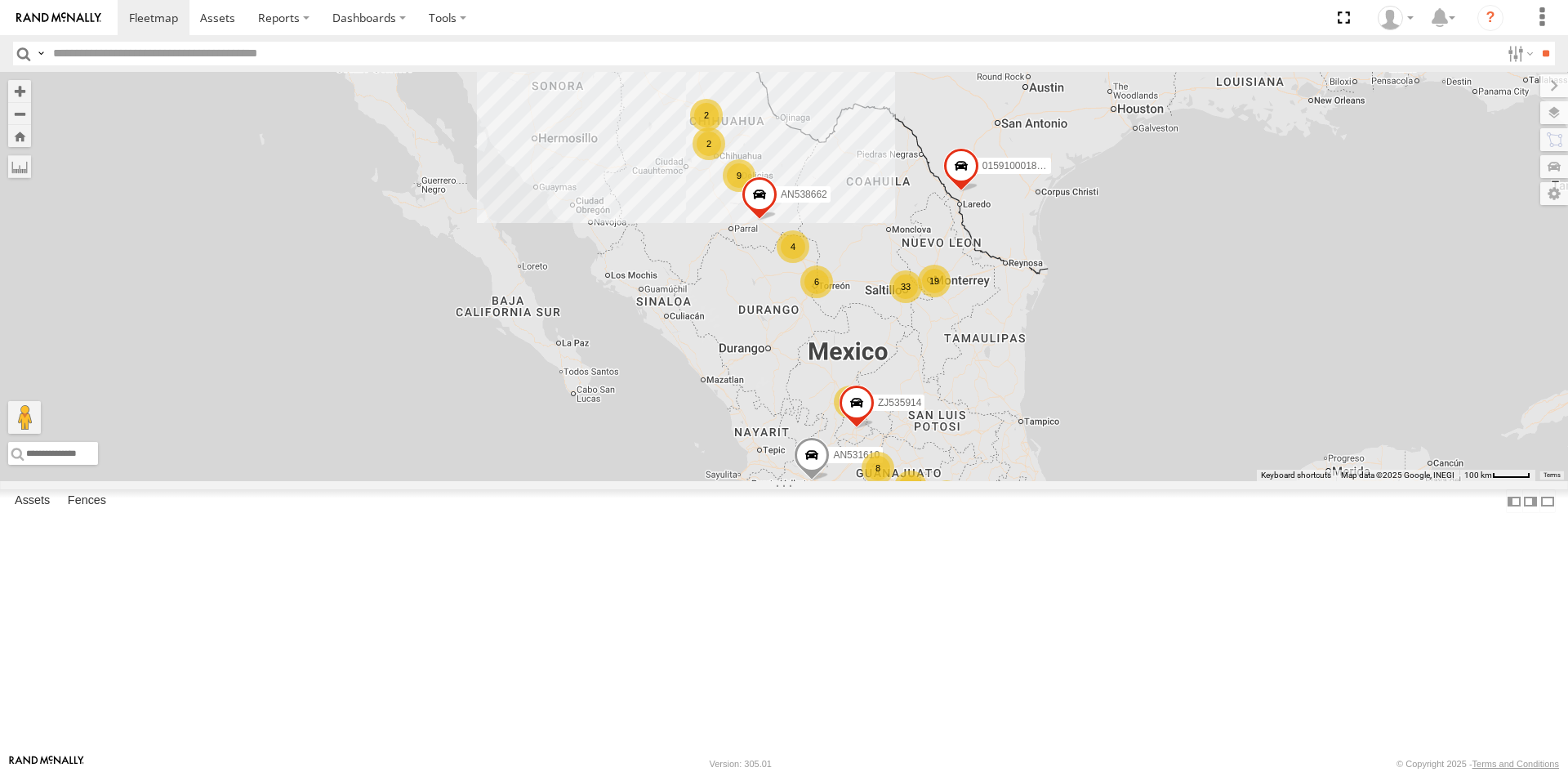
drag, startPoint x: 700, startPoint y: 218, endPoint x: 700, endPoint y: 298, distance: 80.0
click at [700, 298] on div "AN531610 AN533249 015910001811580 ZJ535914 F2771 AN538662 1182 6 8 33 5 9 19 2 …" at bounding box center [784, 276] width 1568 height 409
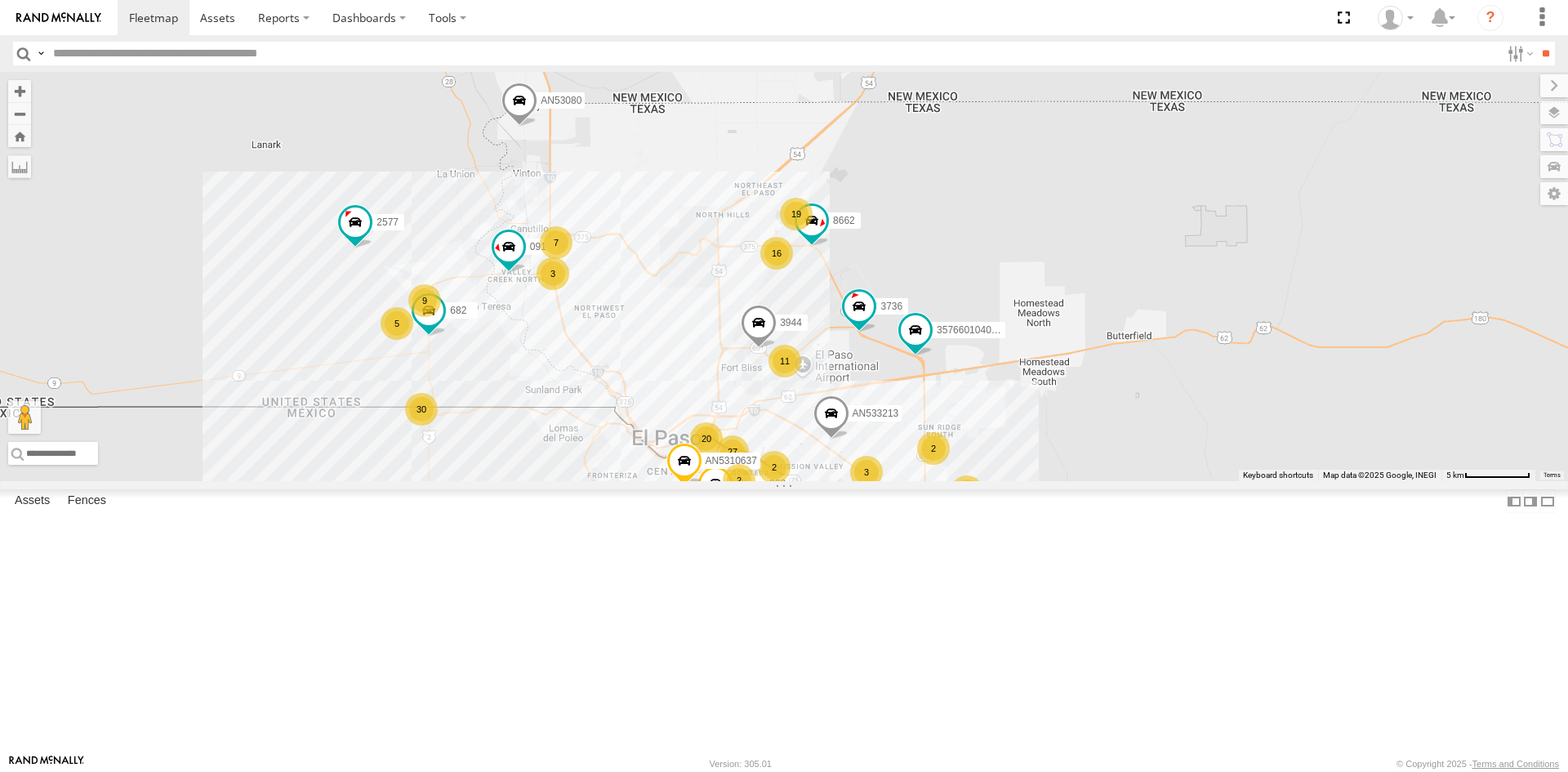
click at [781, 274] on div "AN531610 AN533249 015910001811580 ZJ535914 F2771 AN538662 AN535711 AN53080 3576…" at bounding box center [1565, 274] width 1568 height 0
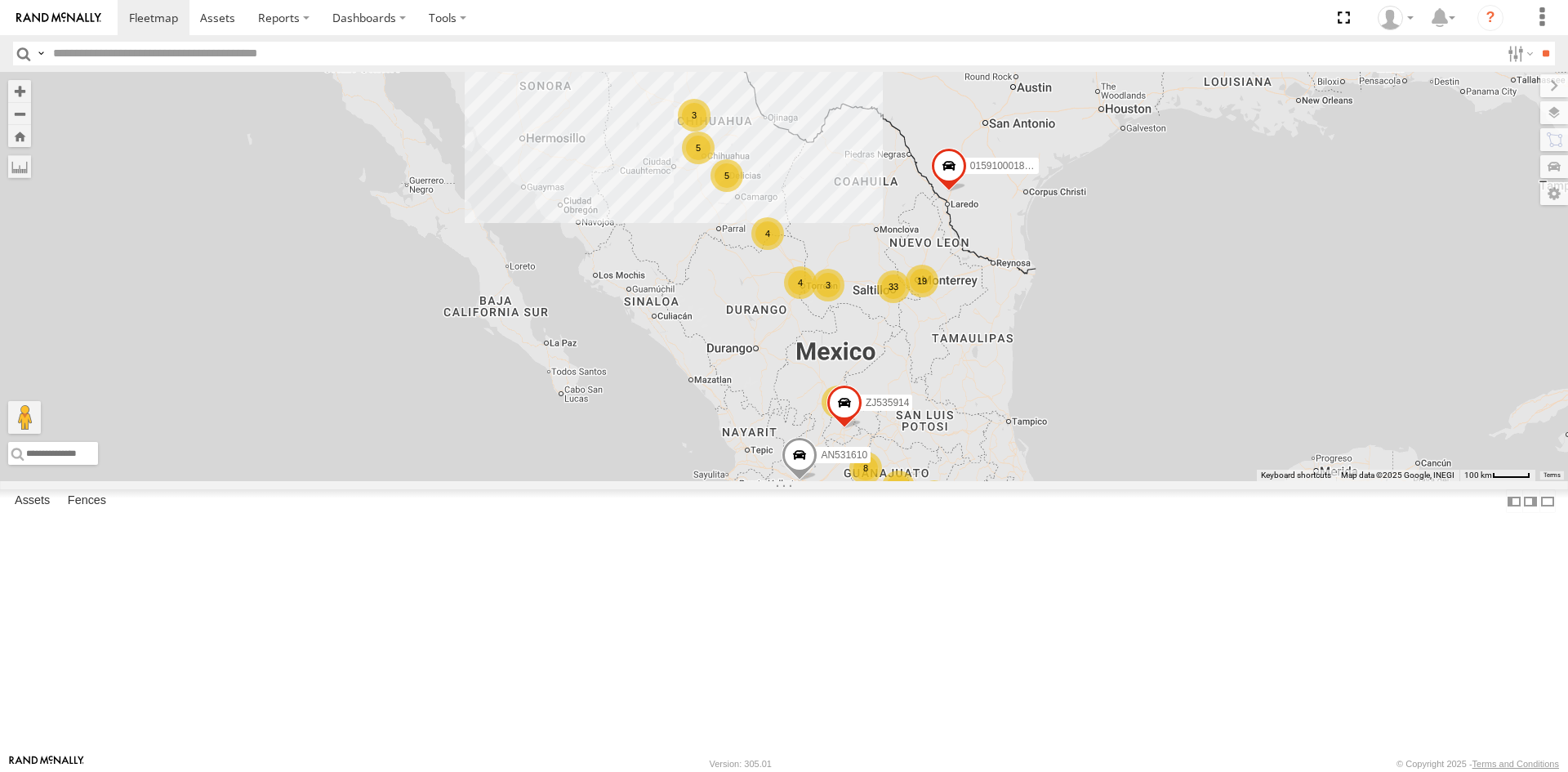
drag, startPoint x: 792, startPoint y: 276, endPoint x: 801, endPoint y: 408, distance: 132.3
click at [801, 408] on div "1186 3 8 33 5 5 19 5 3 3 2 2 3 4 4 AN531610 AN533249 015910001811580 ZJ535914 F…" at bounding box center [784, 276] width 1568 height 409
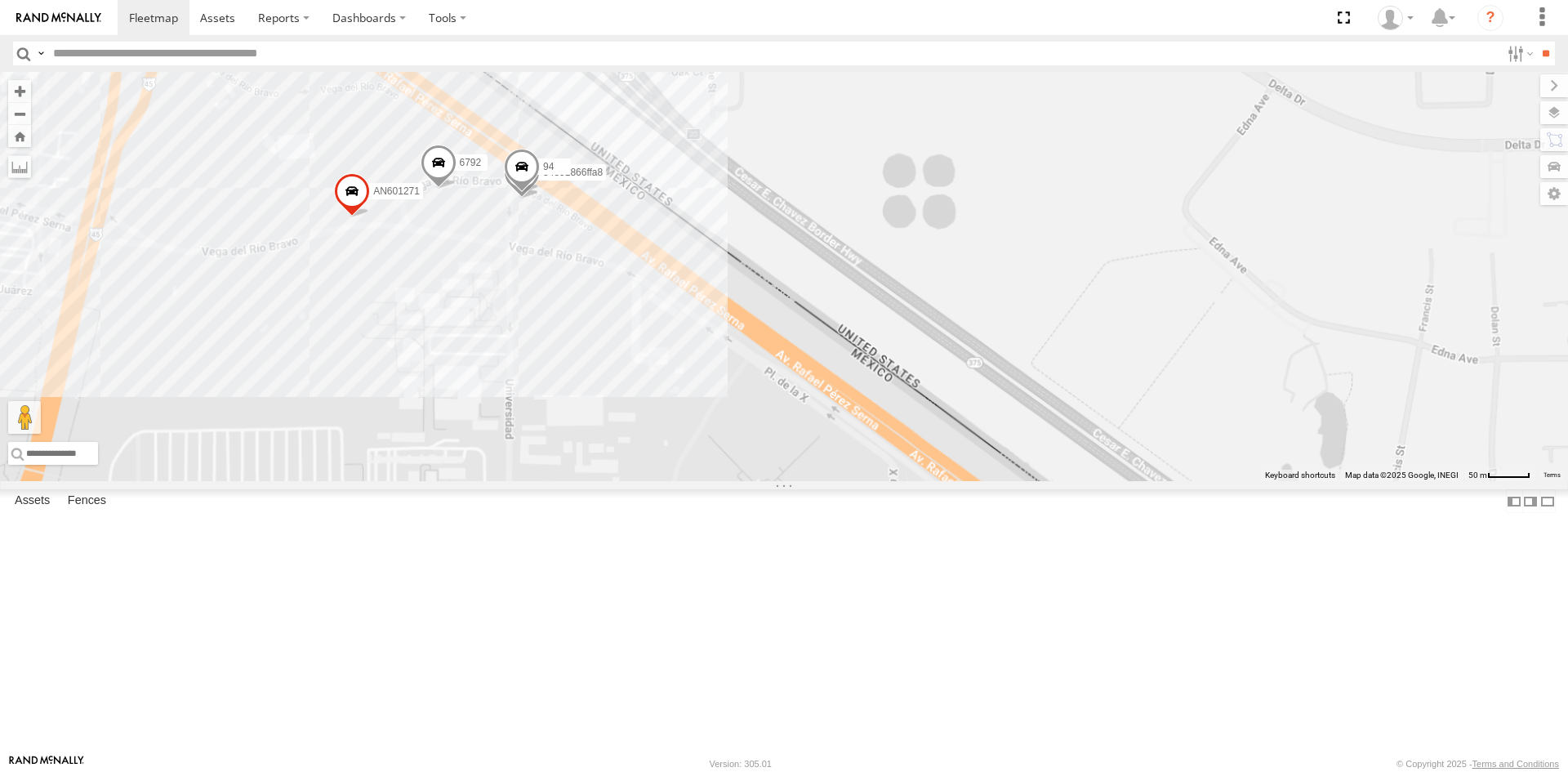
drag, startPoint x: 389, startPoint y: 529, endPoint x: 495, endPoint y: 288, distance: 263.3
click at [495, 290] on div "AN601271 34851866ffa8 6792 94" at bounding box center [784, 276] width 1568 height 409
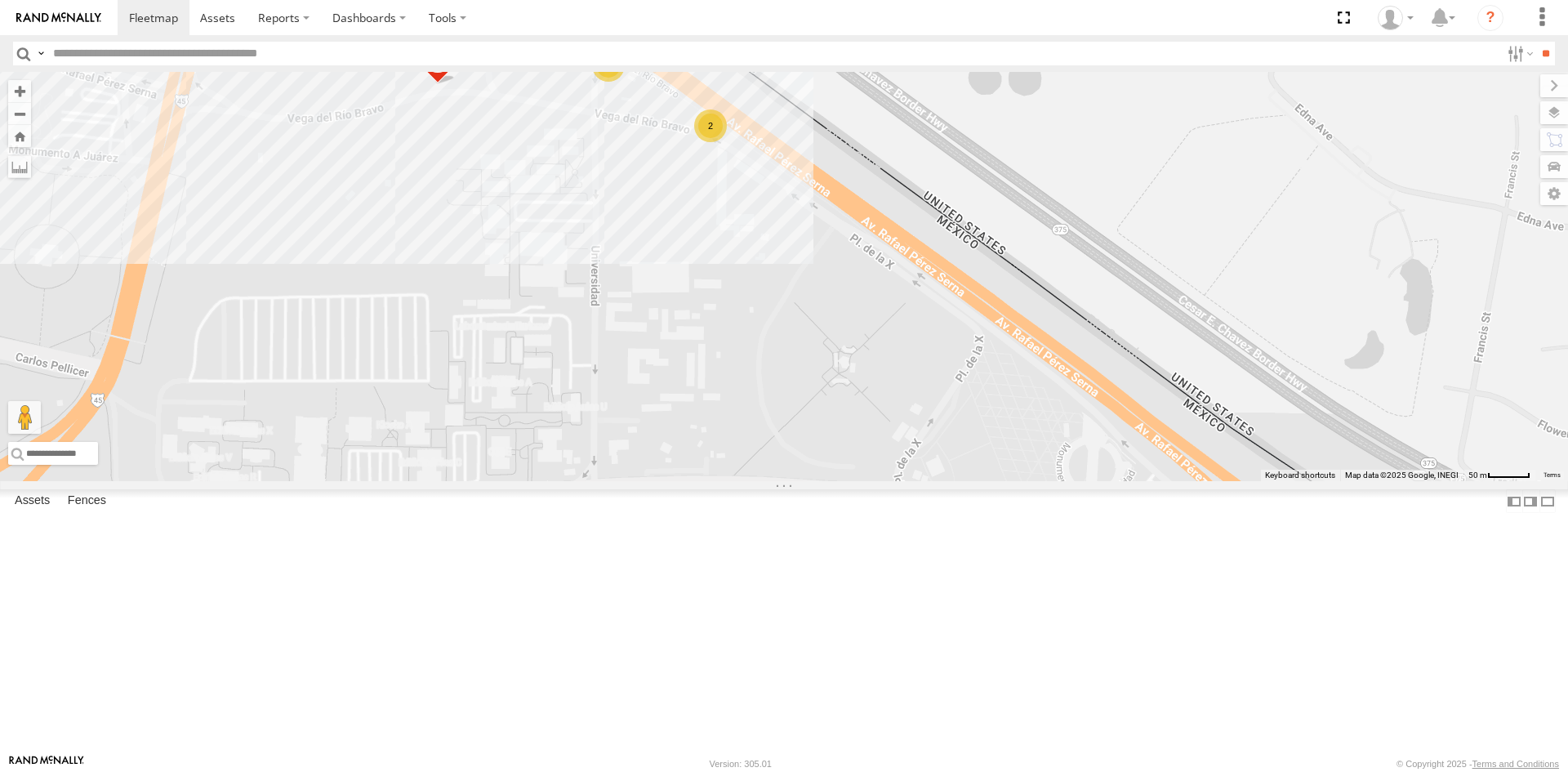
drag, startPoint x: 762, startPoint y: 327, endPoint x: 766, endPoint y: 389, distance: 62.1
click at [767, 389] on div "AN601271 6792 2 4" at bounding box center [784, 276] width 1568 height 409
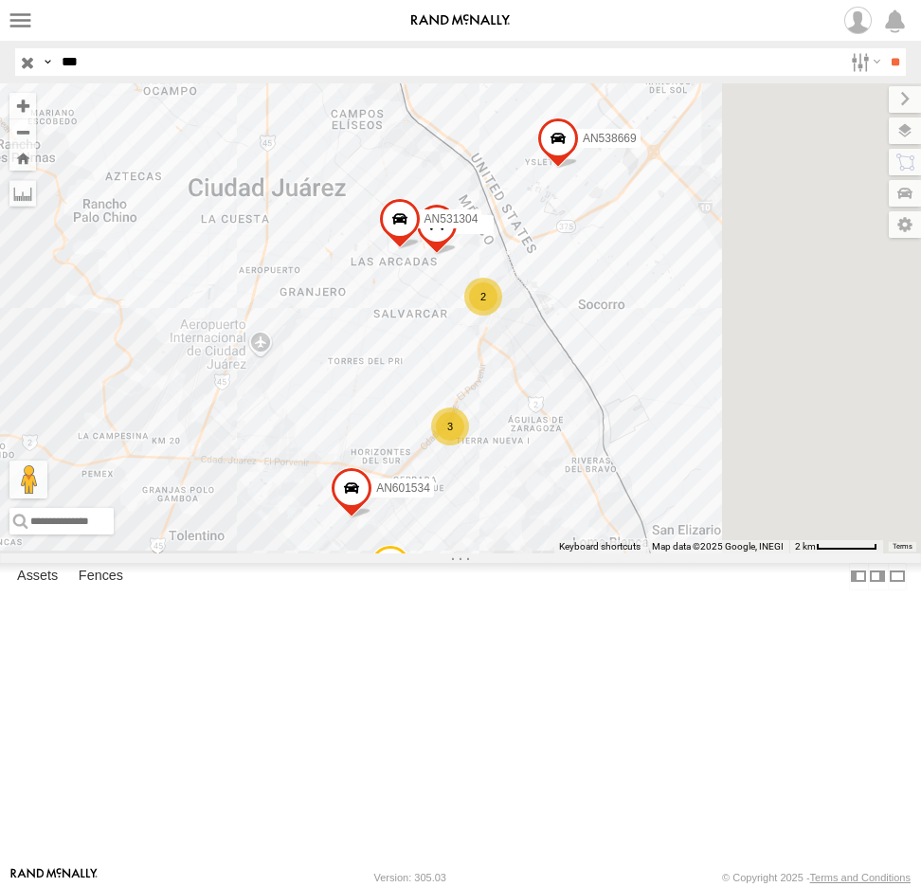
click at [19, 55] on div "Search Query Asset ID Asset Label Registration Manufacturer Model VIN Job ID Dr…" at bounding box center [449, 61] width 869 height 27
click at [884, 48] on input "**" at bounding box center [895, 61] width 22 height 27
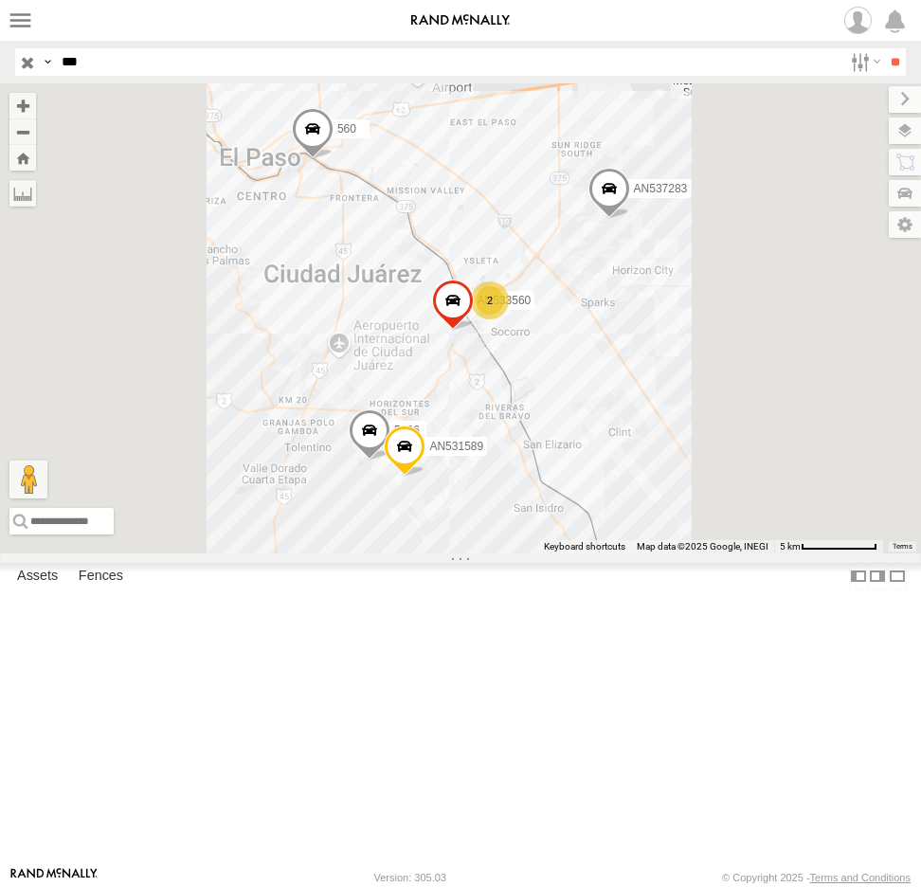
click at [0, 0] on div "560" at bounding box center [0, 0] width 0 height 0
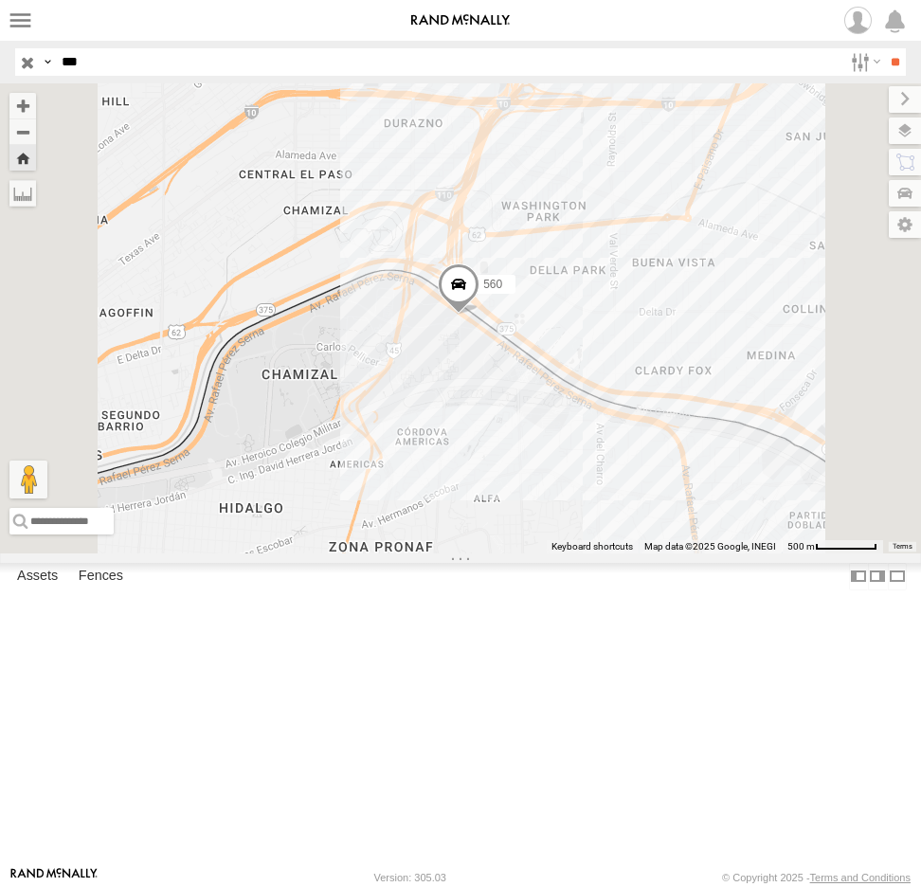
drag, startPoint x: 89, startPoint y: 57, endPoint x: 24, endPoint y: 65, distance: 66.0
click at [24, 65] on div "Search Query Asset ID Asset Label Registration Manufacturer Model VIN Job ID Dr…" at bounding box center [449, 61] width 869 height 27
type input "****"
click at [884, 48] on input "**" at bounding box center [895, 61] width 22 height 27
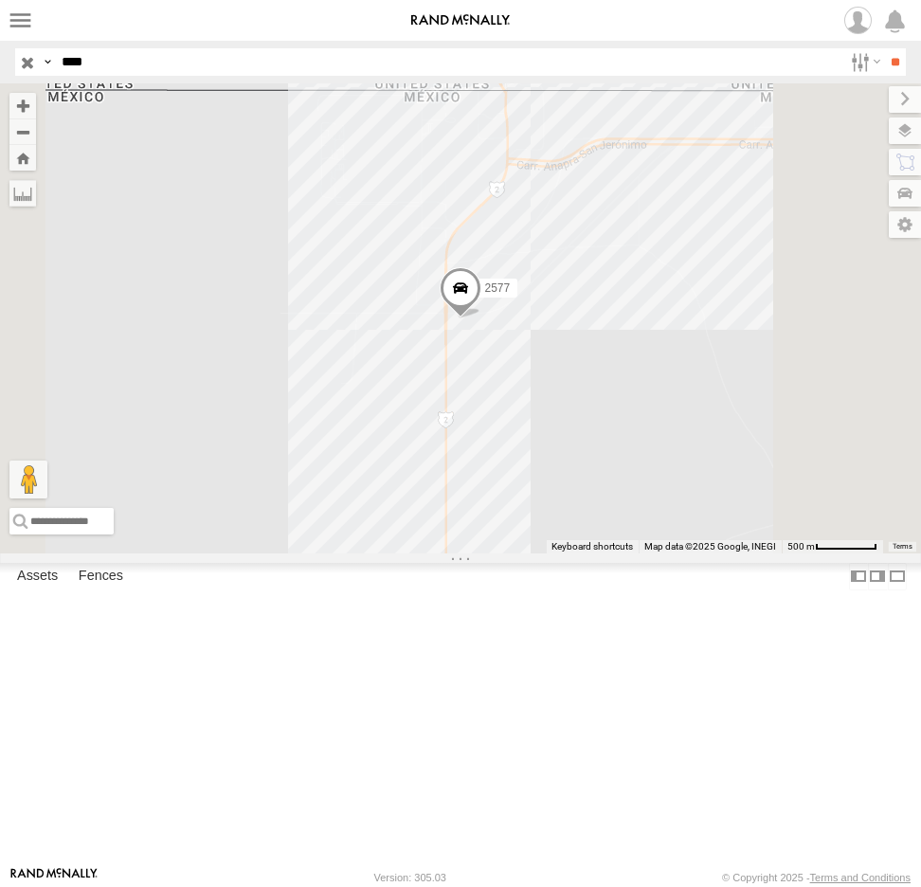
click at [482, 319] on span at bounding box center [461, 292] width 42 height 51
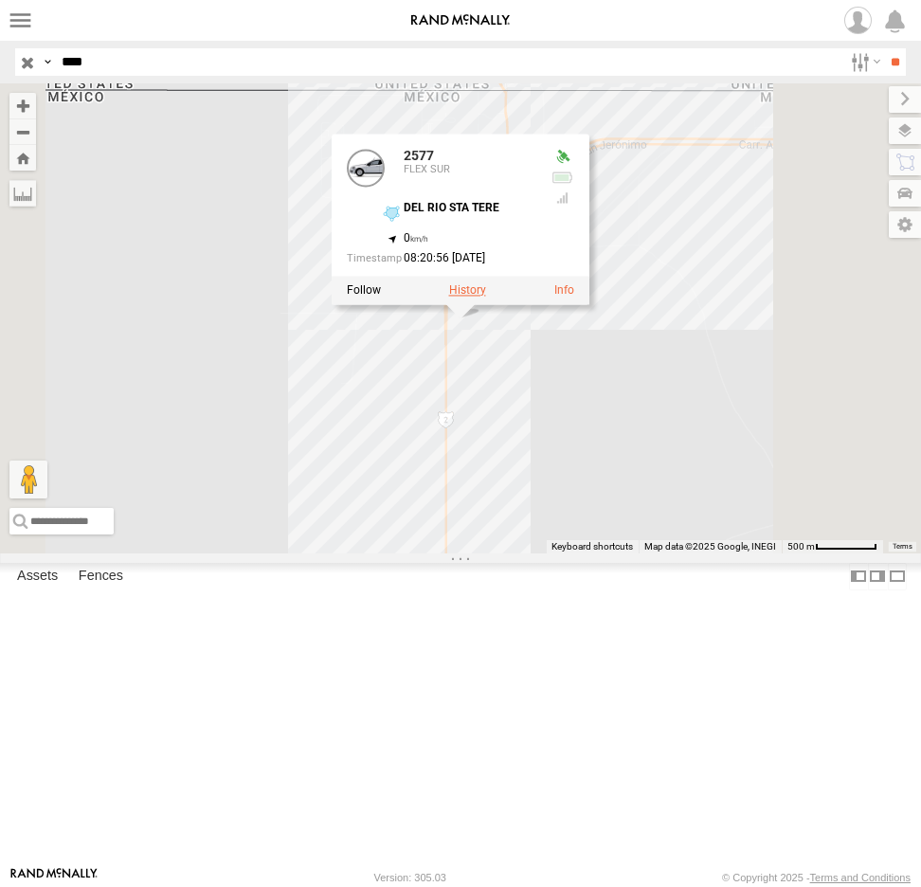
click at [486, 297] on label at bounding box center [467, 289] width 37 height 13
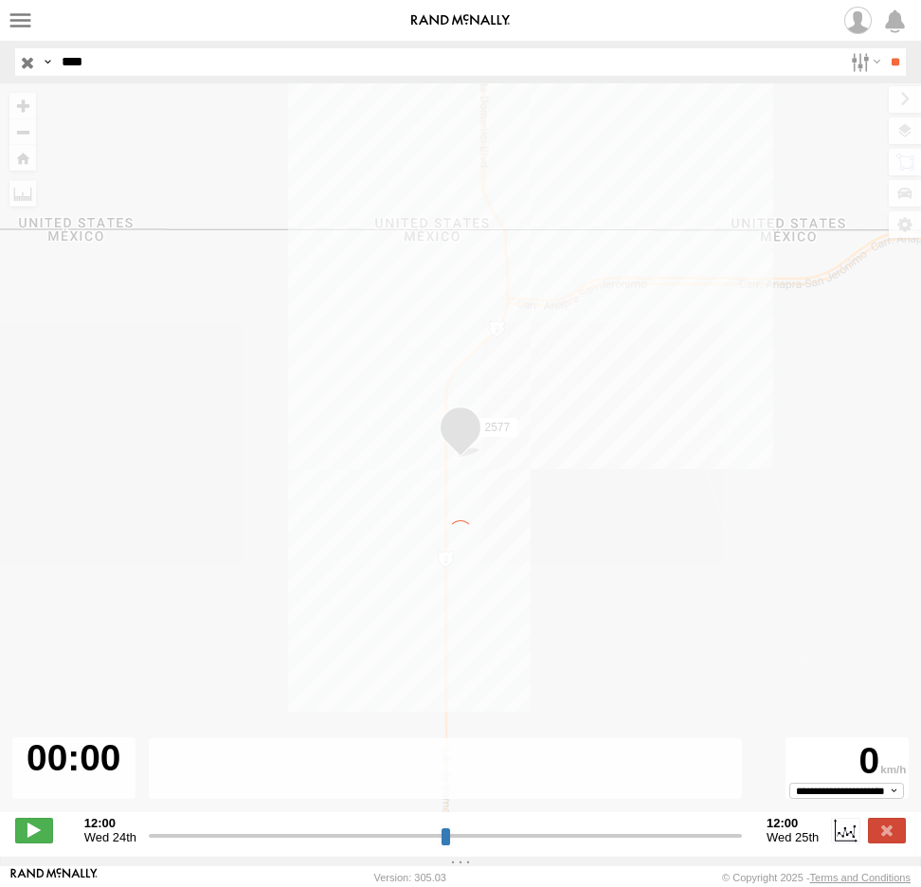
type input "**********"
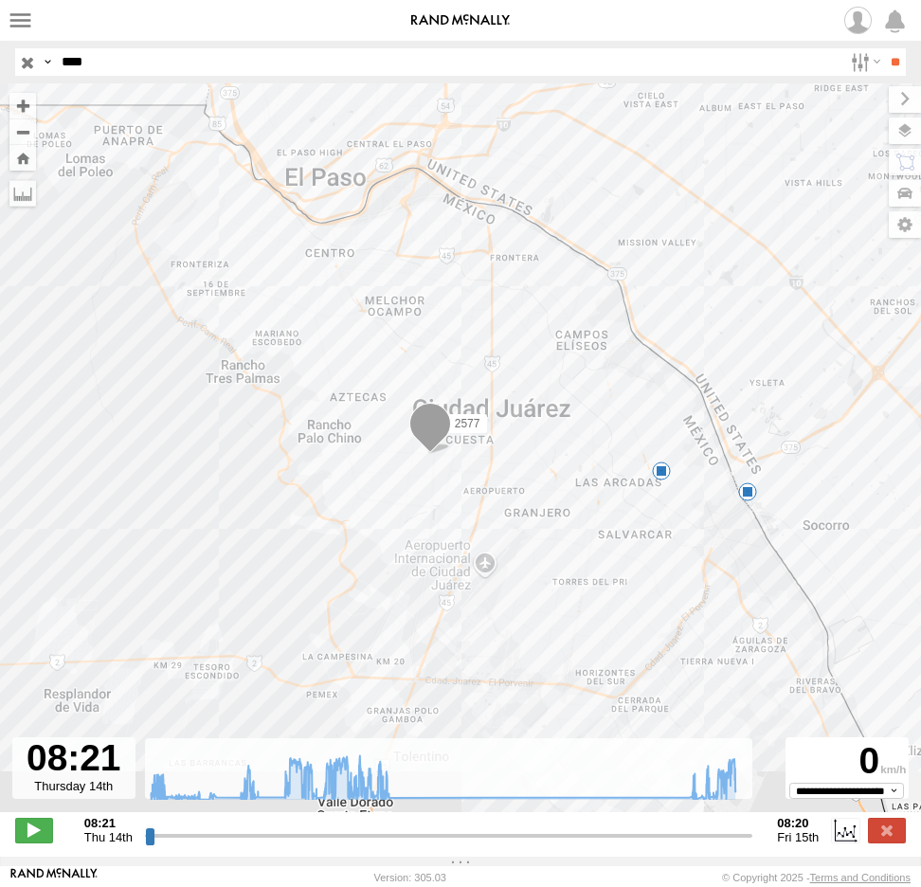
drag, startPoint x: 444, startPoint y: 589, endPoint x: 702, endPoint y: 585, distance: 258.8
click at [716, 592] on div "2577 13:39 Thu 08:13 Fri 08:16 Fri 08:18 Fri 9 12" at bounding box center [460, 457] width 921 height 749
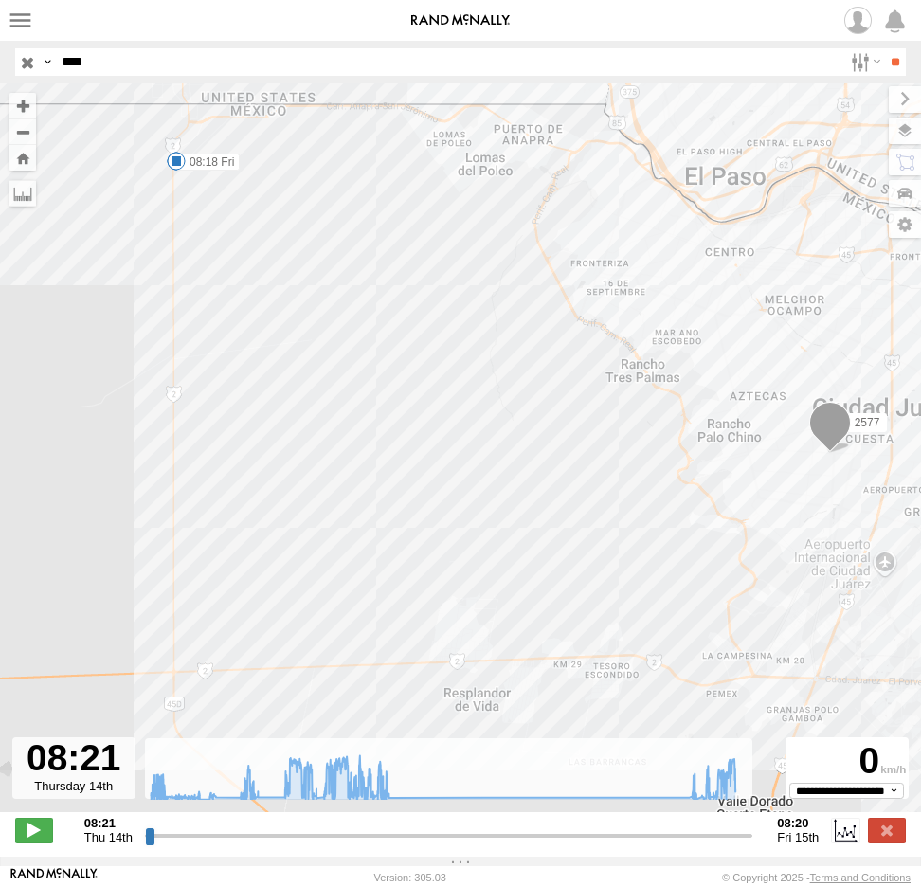
drag, startPoint x: 350, startPoint y: 402, endPoint x: 373, endPoint y: 513, distance: 113.4
click at [373, 513] on div "2577 13:39 Thu 08:13 Fri 08:16 Fri 08:18 Fri 9 12" at bounding box center [460, 457] width 921 height 749
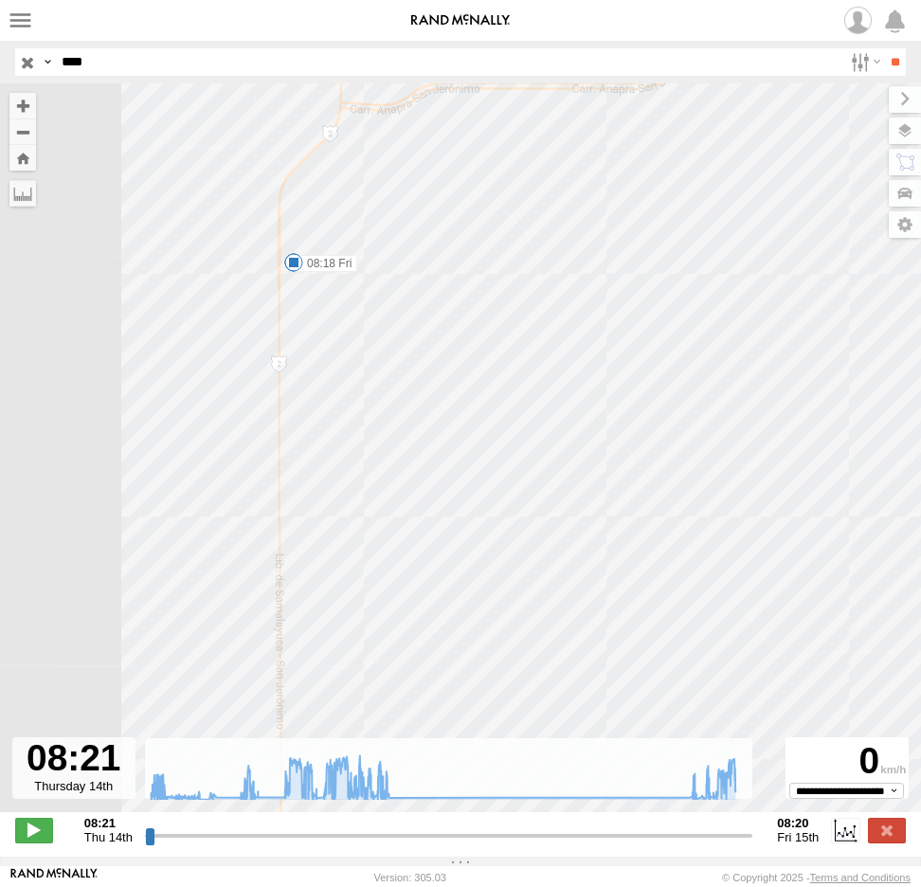
drag, startPoint x: 550, startPoint y: 600, endPoint x: 366, endPoint y: 350, distance: 310.6
click at [367, 360] on div "2577 13:39 Thu 08:13 Fri 08:16 Fri 08:18 Fri" at bounding box center [460, 457] width 921 height 749
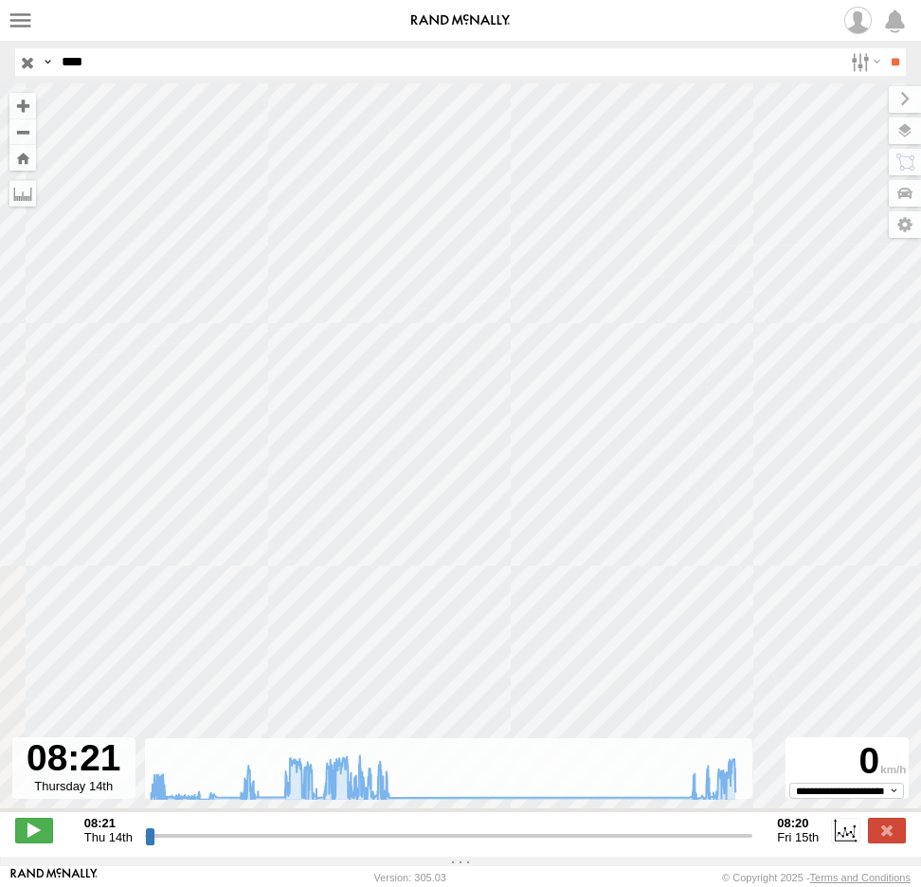
drag, startPoint x: 455, startPoint y: 518, endPoint x: 573, endPoint y: 265, distance: 278.6
click at [558, 291] on div "2577 13:39 Thu 08:13 Fri 08:16 Fri 08:18 Fri" at bounding box center [460, 457] width 921 height 749
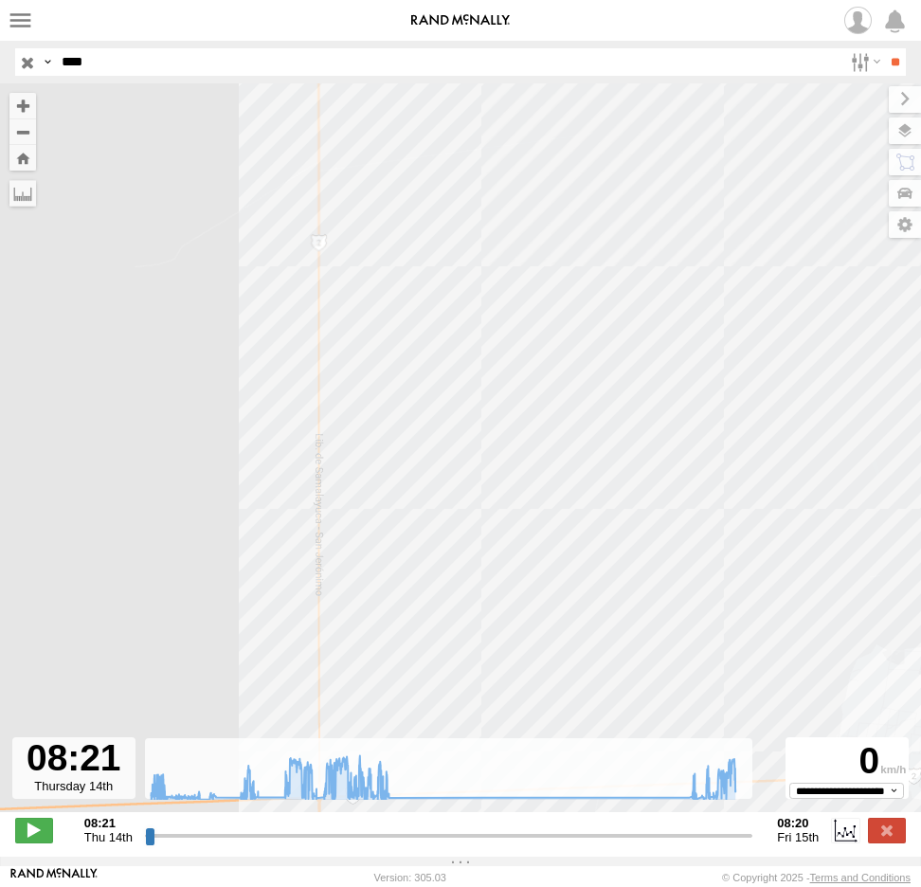
drag, startPoint x: 561, startPoint y: 483, endPoint x: 448, endPoint y: 366, distance: 162.9
click at [448, 366] on div "2577 13:39 Thu 08:13 Fri 08:16 Fri 08:18 Fri" at bounding box center [460, 457] width 921 height 749
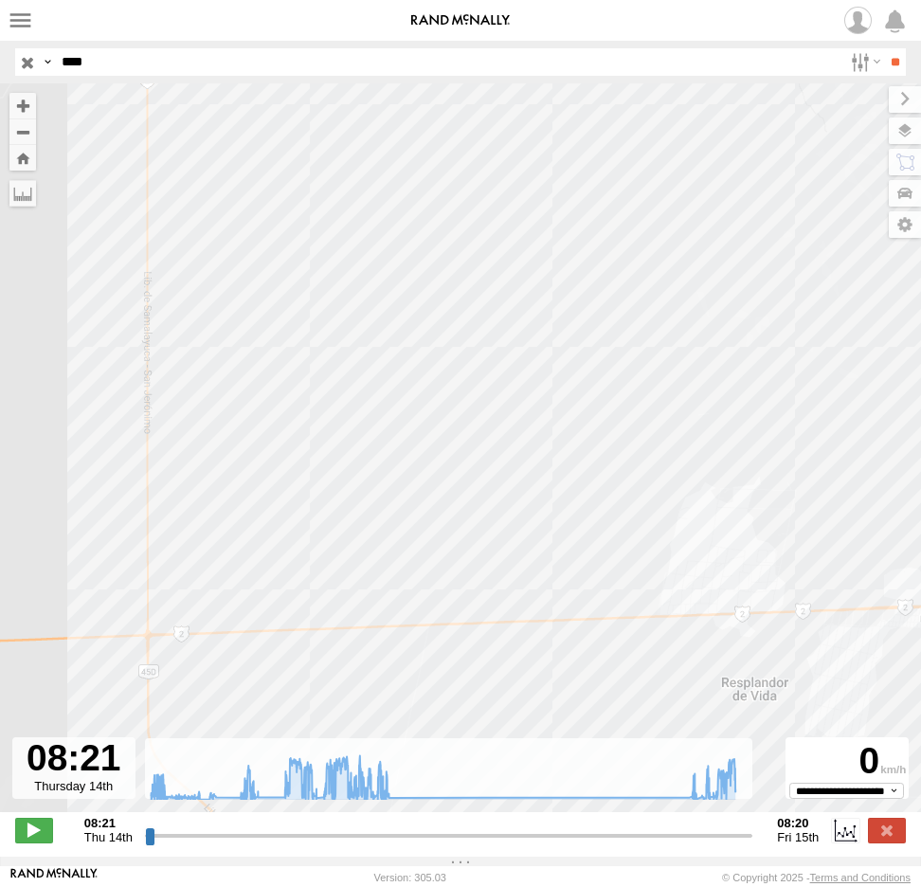
drag, startPoint x: 464, startPoint y: 427, endPoint x: 154, endPoint y: 395, distance: 311.5
click at [170, 391] on div "2577 13:39 Thu 08:13 Fri 08:16 Fri 08:18 Fri" at bounding box center [460, 457] width 921 height 749
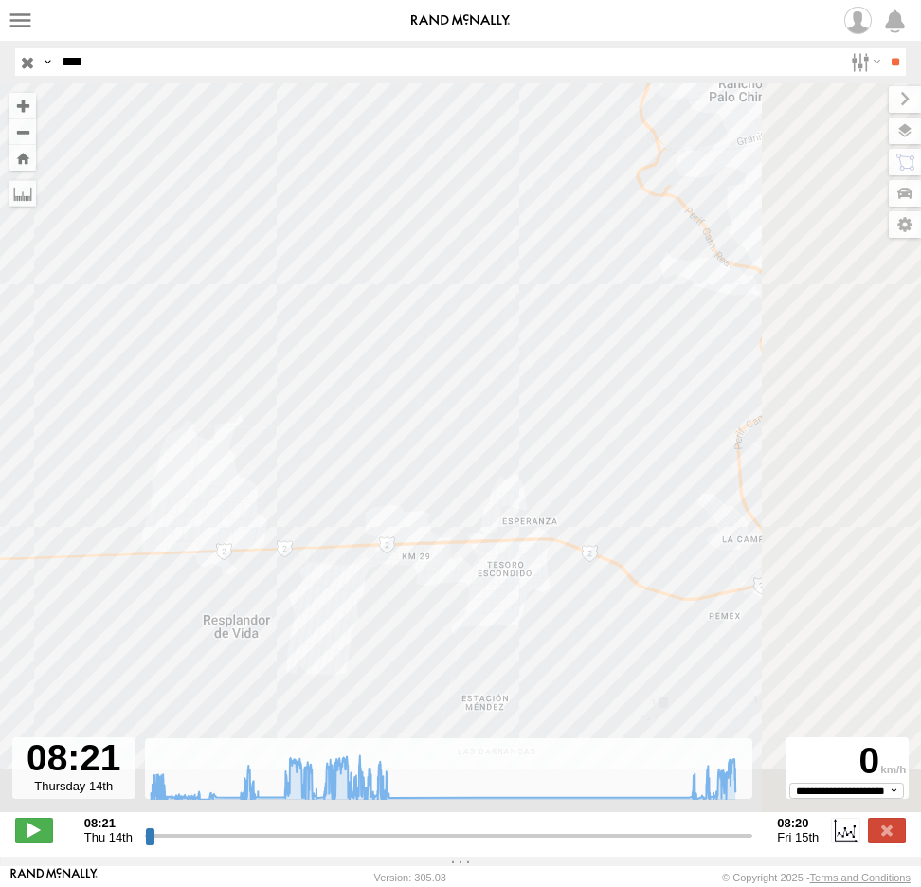
drag, startPoint x: 480, startPoint y: 487, endPoint x: 236, endPoint y: 476, distance: 243.9
click at [219, 439] on div "2577 13:39 Thu 08:13 Fri 08:16 Fri 08:18 Fri" at bounding box center [460, 457] width 921 height 749
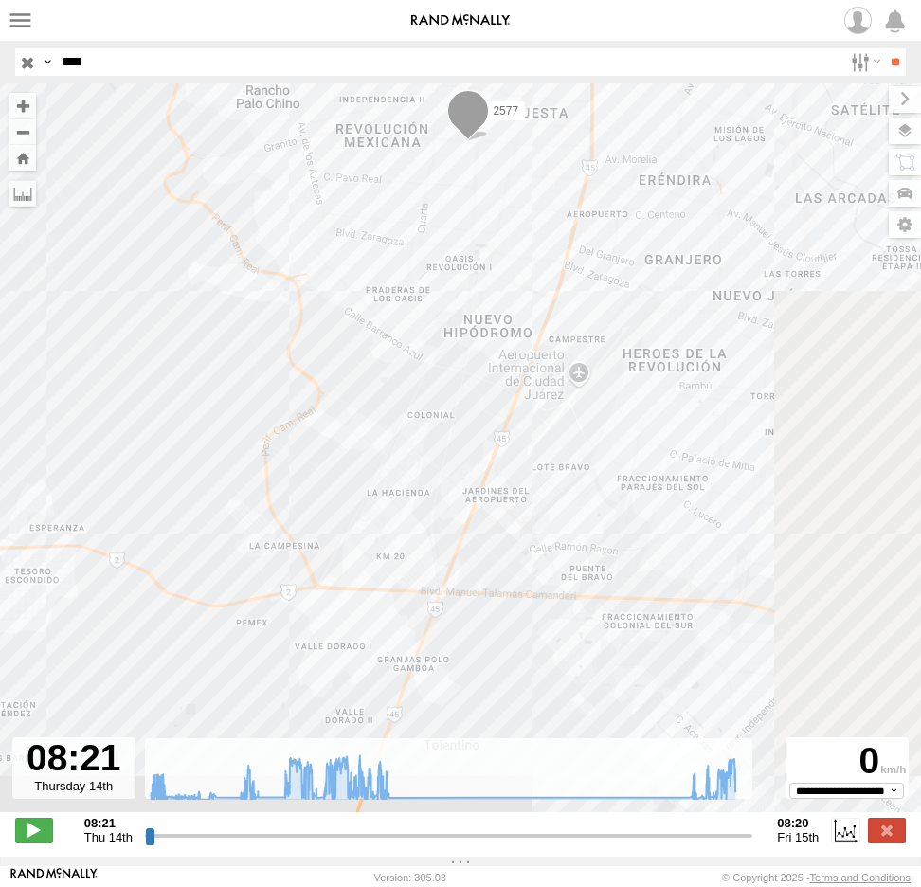
drag, startPoint x: 586, startPoint y: 552, endPoint x: 284, endPoint y: 523, distance: 302.8
click at [284, 523] on div "2577 13:39 Thu 08:13 Fri 08:16 Fri 08:18 Fri" at bounding box center [460, 457] width 921 height 749
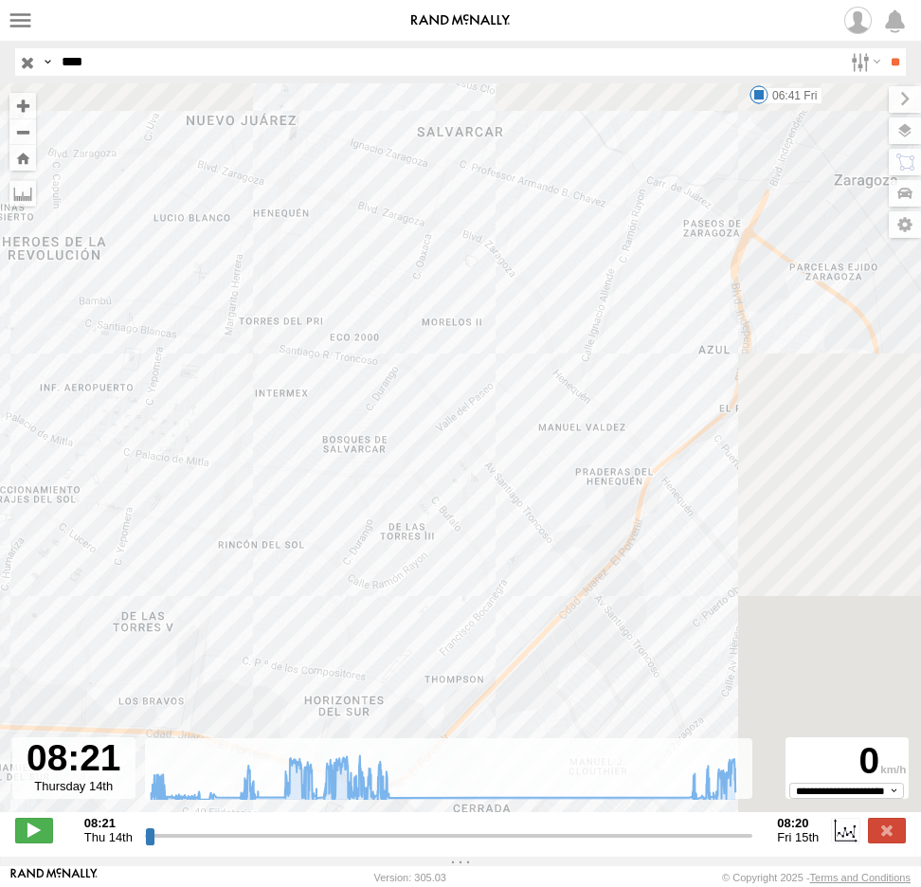
drag, startPoint x: 788, startPoint y: 501, endPoint x: 477, endPoint y: 650, distance: 345.1
click at [477, 650] on div "2577 13:39 Thu 08:13 Fri 08:16 Fri 08:18 Fri 06:20 Fri 06:24 Fri 06:38 Fri 06:4…" at bounding box center [460, 457] width 921 height 749
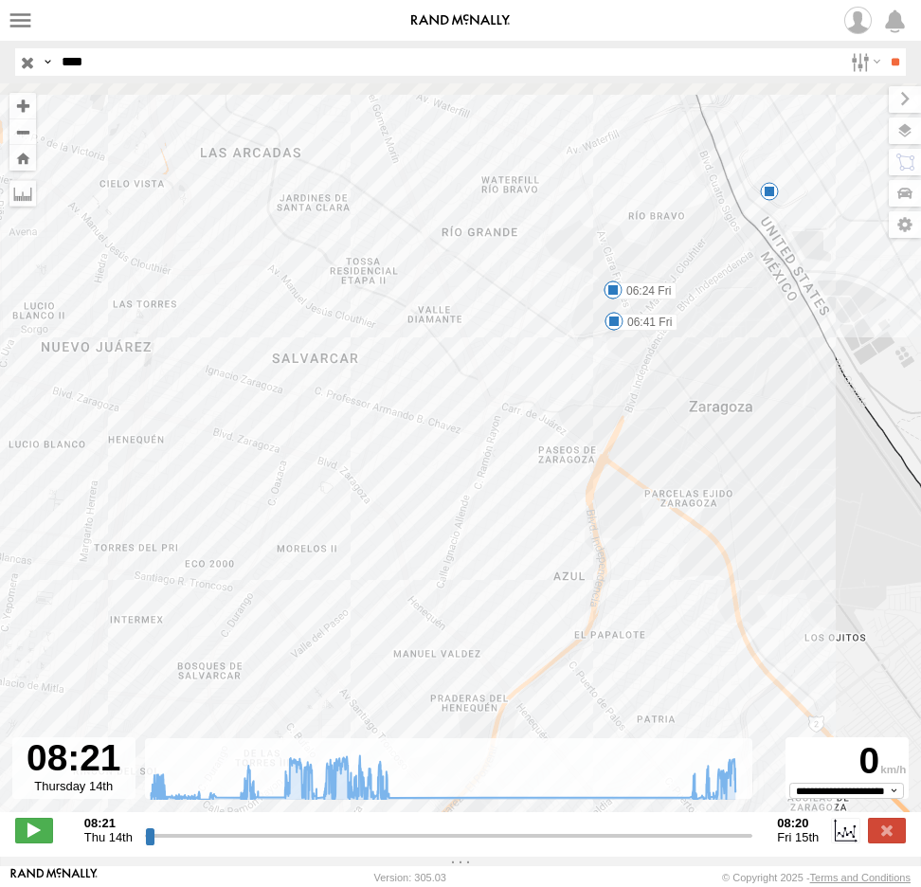
drag, startPoint x: 634, startPoint y: 425, endPoint x: 553, endPoint y: 556, distance: 154.9
click at [532, 610] on div "2577 13:39 Thu 08:13 Fri 08:16 Fri 08:18 Fri 06:20 Fri 06:24 Fri 06:38 Fri 06:4…" at bounding box center [460, 457] width 921 height 749
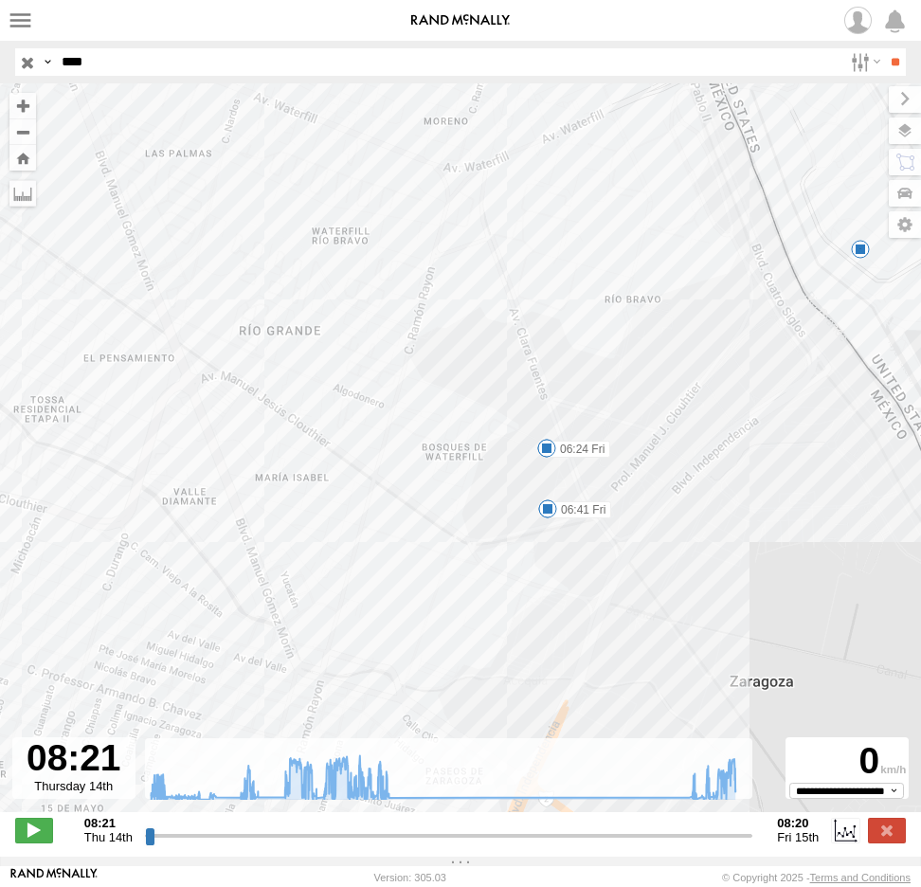
drag, startPoint x: 783, startPoint y: 353, endPoint x: 787, endPoint y: 550, distance: 197.2
click at [787, 550] on div "2577 13:39 Thu 08:13 Fri 08:16 Fri 08:18 Fri 06:20 Fri 06:24 Fri 06:38 Fri 06:4…" at bounding box center [460, 457] width 921 height 749
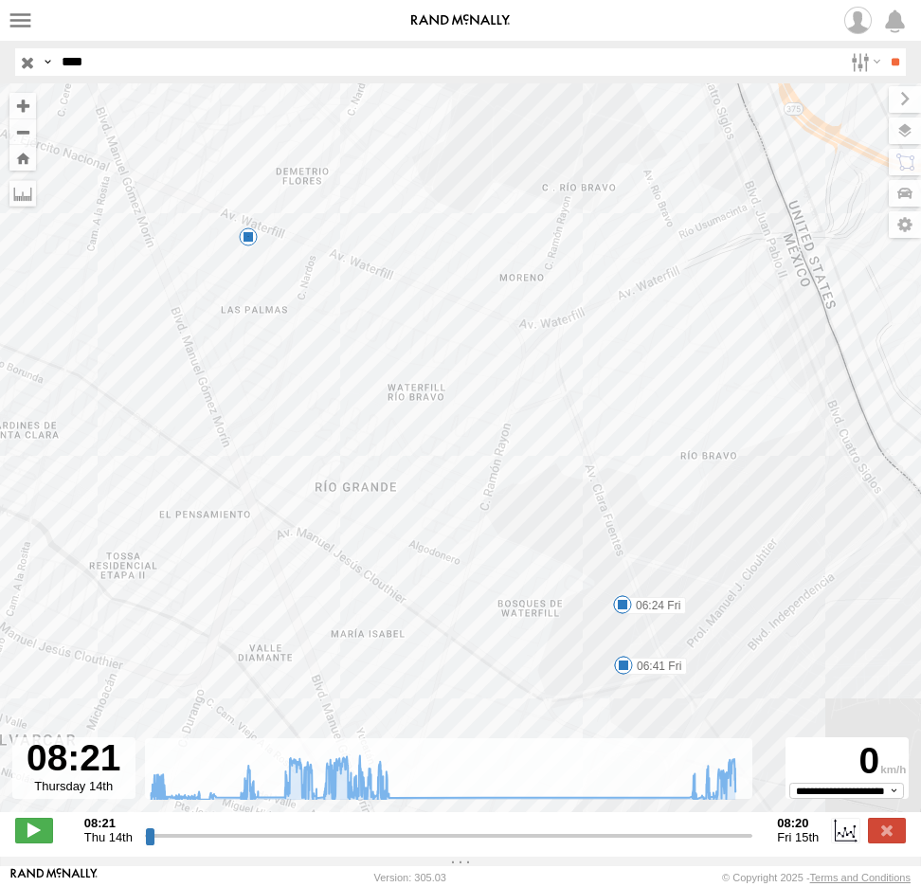
drag, startPoint x: 489, startPoint y: 533, endPoint x: 567, endPoint y: 568, distance: 85.3
click at [564, 569] on div "2577 13:39 Thu 08:13 Fri 08:16 Fri 08:18 Fri 06:20 Fri 06:24 Fri 06:38 Fri 06:4…" at bounding box center [460, 457] width 921 height 749
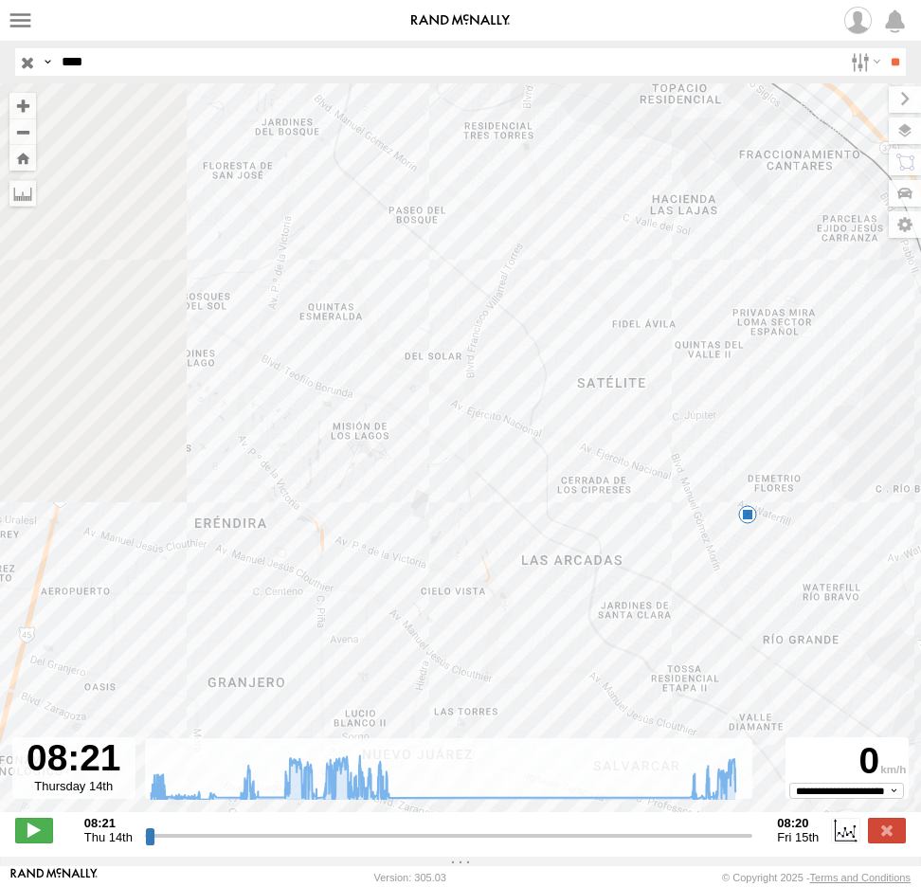
drag, startPoint x: 169, startPoint y: 402, endPoint x: 497, endPoint y: 513, distance: 346.2
click at [497, 513] on div "2577 13:39 Thu 08:13 Fri 08:16 Fri 08:18 Fri 06:20 Fri 06:24 Fri 06:38 Fri 06:4…" at bounding box center [460, 457] width 921 height 749
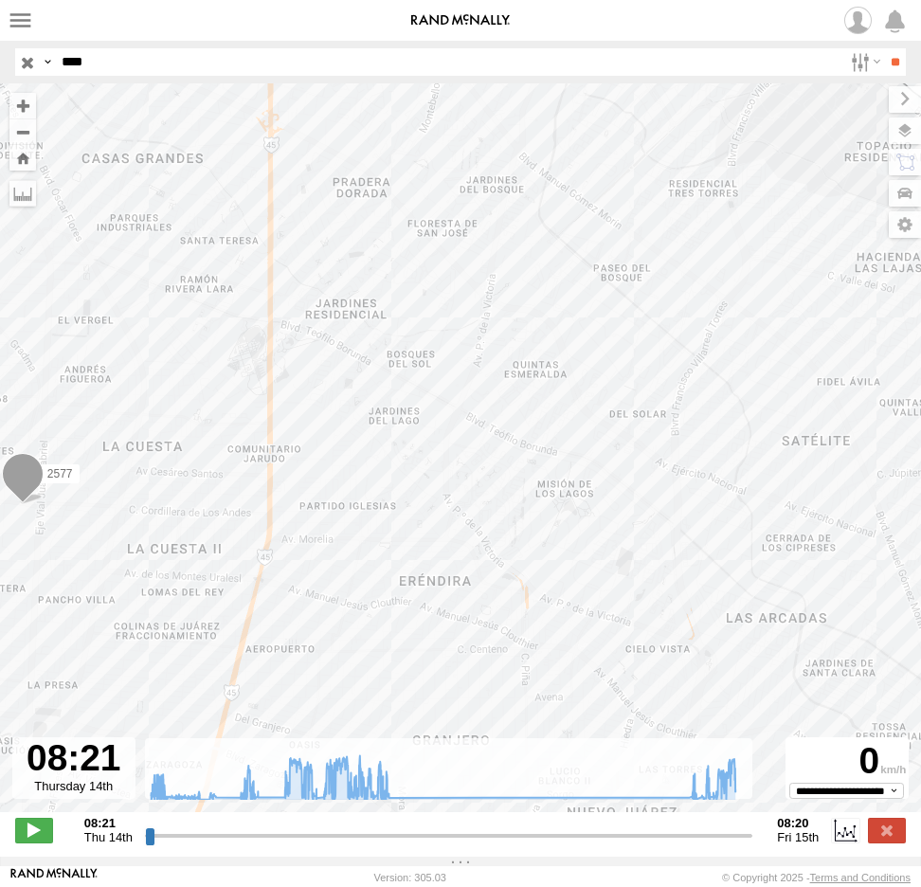
drag, startPoint x: 372, startPoint y: 495, endPoint x: 651, endPoint y: 537, distance: 282.9
click at [625, 550] on div "2577 13:39 Thu 08:13 Fri 08:16 Fri 08:18 Fri 06:20 Fri 06:24 Fri 06:38 Fri 06:4…" at bounding box center [460, 457] width 921 height 749
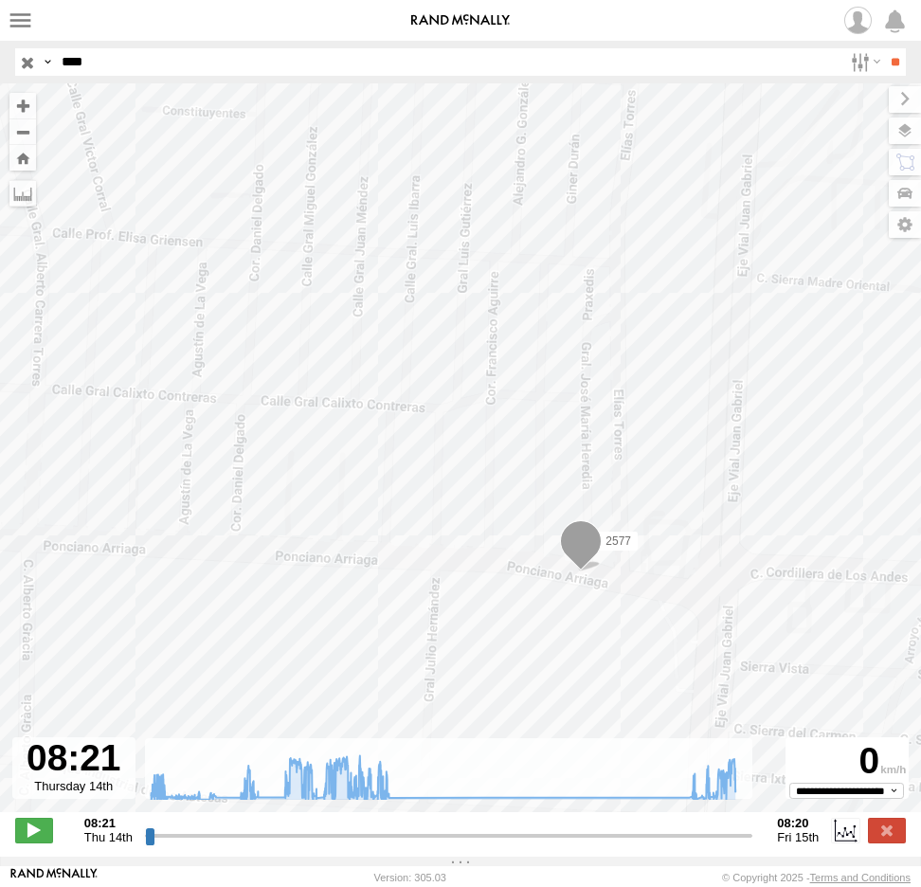
drag, startPoint x: 646, startPoint y: 633, endPoint x: 310, endPoint y: 553, distance: 345.1
click at [328, 555] on div "2577 13:39 Thu 08:13 Fri 08:16 Fri 08:18 Fri 06:20 Fri 06:24 Fri 06:38 Fri 06:4…" at bounding box center [460, 457] width 921 height 749
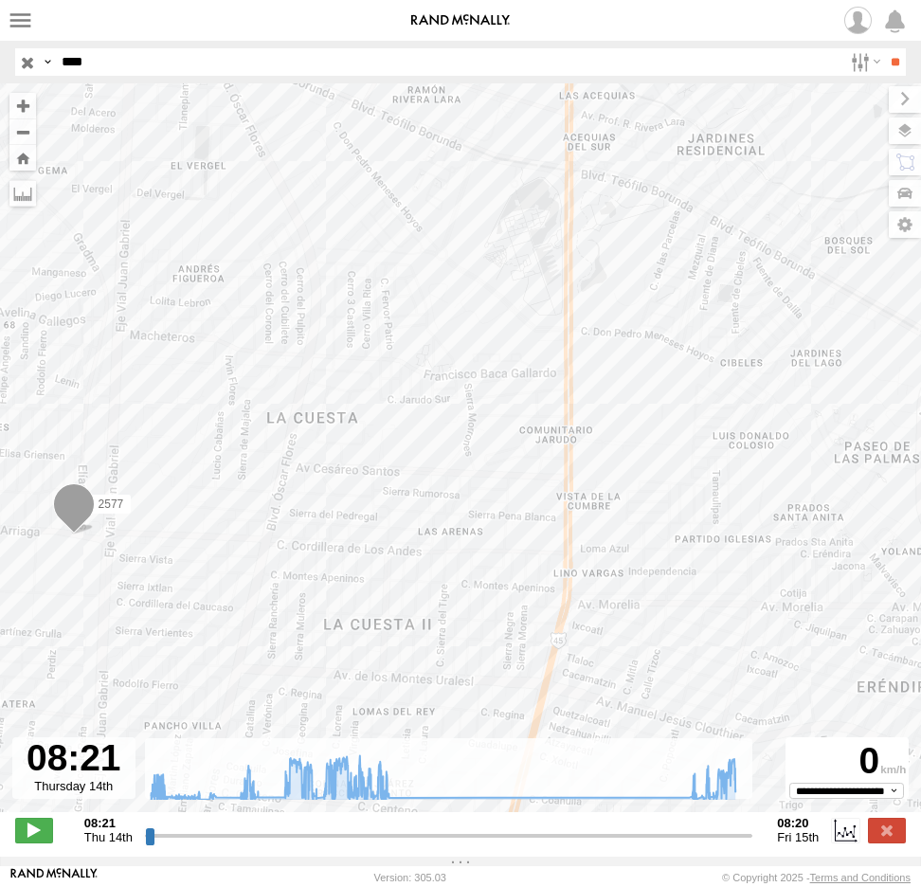
drag, startPoint x: 786, startPoint y: 624, endPoint x: 555, endPoint y: 624, distance: 231.3
click at [552, 624] on div "2577 13:39 Thu 08:13 Fri 08:16 Fri 08:18 Fri 06:20 Fri 06:24 Fri 06:38 Fri 06:4…" at bounding box center [460, 457] width 921 height 749
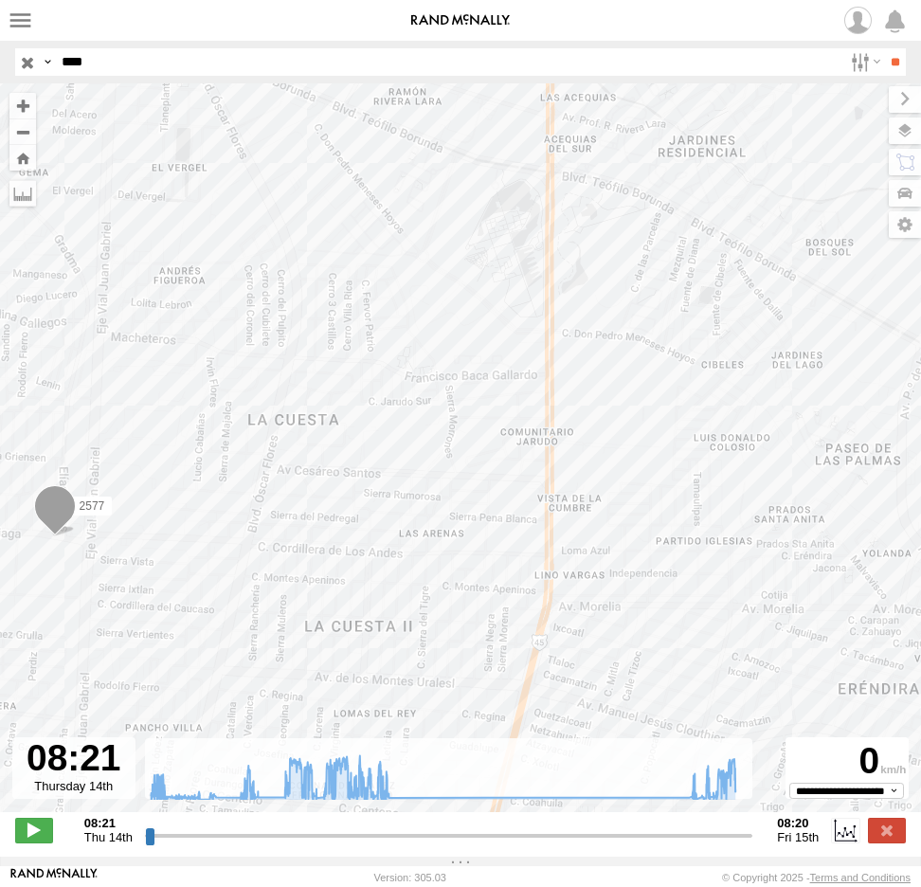
drag, startPoint x: 573, startPoint y: 620, endPoint x: 187, endPoint y: 502, distance: 404.2
click at [187, 503] on div "2577 13:39 Thu 08:13 Fri 08:16 Fri 08:18 Fri 06:20 Fri 06:24 Fri 06:38 Fri 06:4…" at bounding box center [460, 457] width 921 height 749
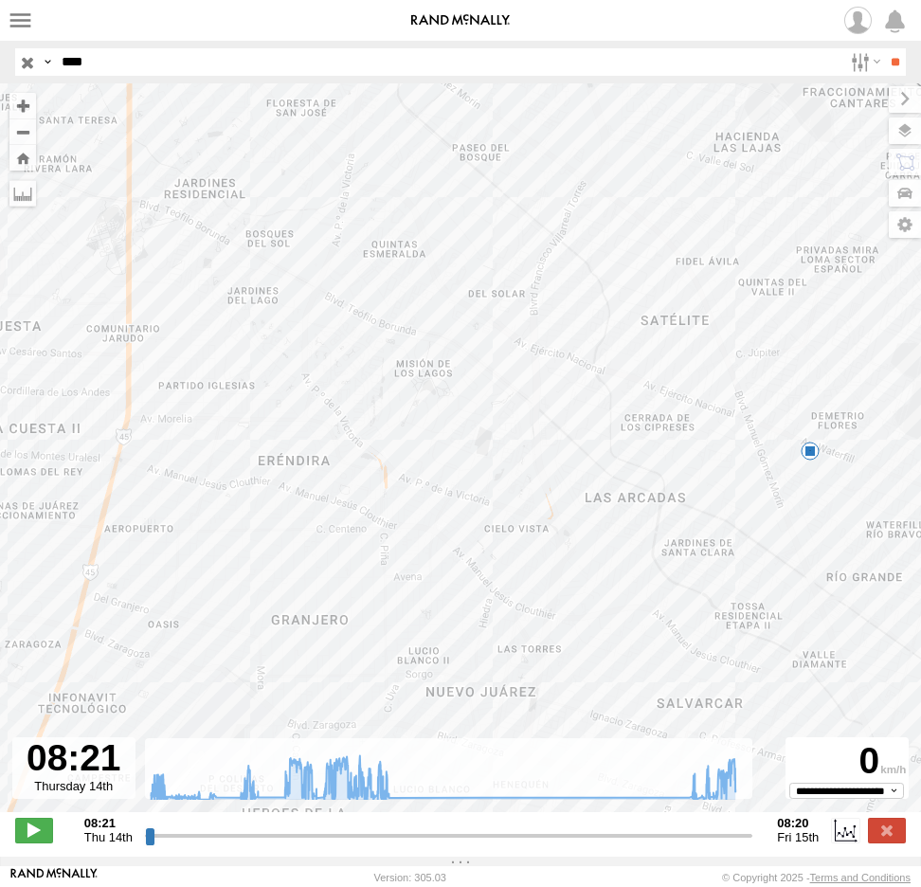
drag, startPoint x: 518, startPoint y: 524, endPoint x: 250, endPoint y: 366, distance: 310.7
click at [250, 366] on div "2577 13:39 Thu 08:13 Fri 08:16 Fri 08:18 Fri 06:20 Fri 06:24 Fri 06:38 Fri 06:4…" at bounding box center [460, 457] width 921 height 749
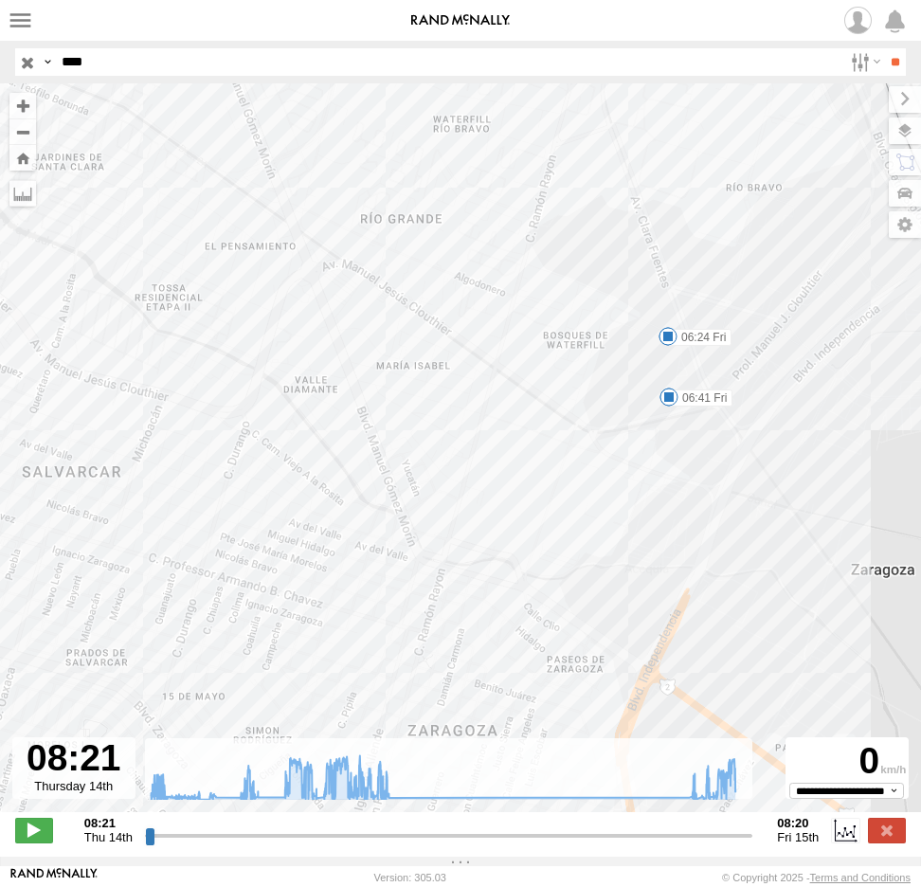
drag, startPoint x: 563, startPoint y: 457, endPoint x: 622, endPoint y: 295, distance: 172.4
click at [620, 299] on div "2577 13:39 Thu 08:13 Fri 08:16 Fri 08:18 Fri 06:20 Fri 06:24 Fri 06:38 Fri 06:4…" at bounding box center [460, 457] width 921 height 749
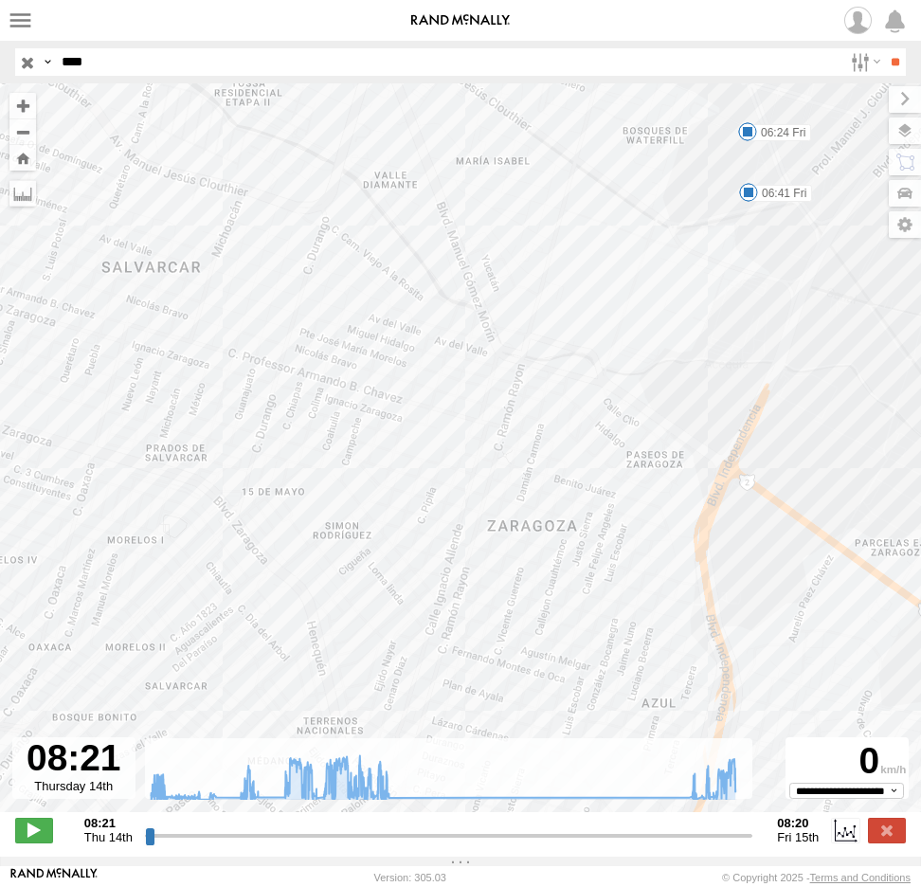
drag, startPoint x: 520, startPoint y: 592, endPoint x: 545, endPoint y: 391, distance: 203.4
click at [537, 417] on div "2577 13:39 Thu 08:13 Fri 08:16 Fri 08:18 Fri 06:20 Fri 06:24 Fri 06:38 Fri 06:4…" at bounding box center [460, 457] width 921 height 749
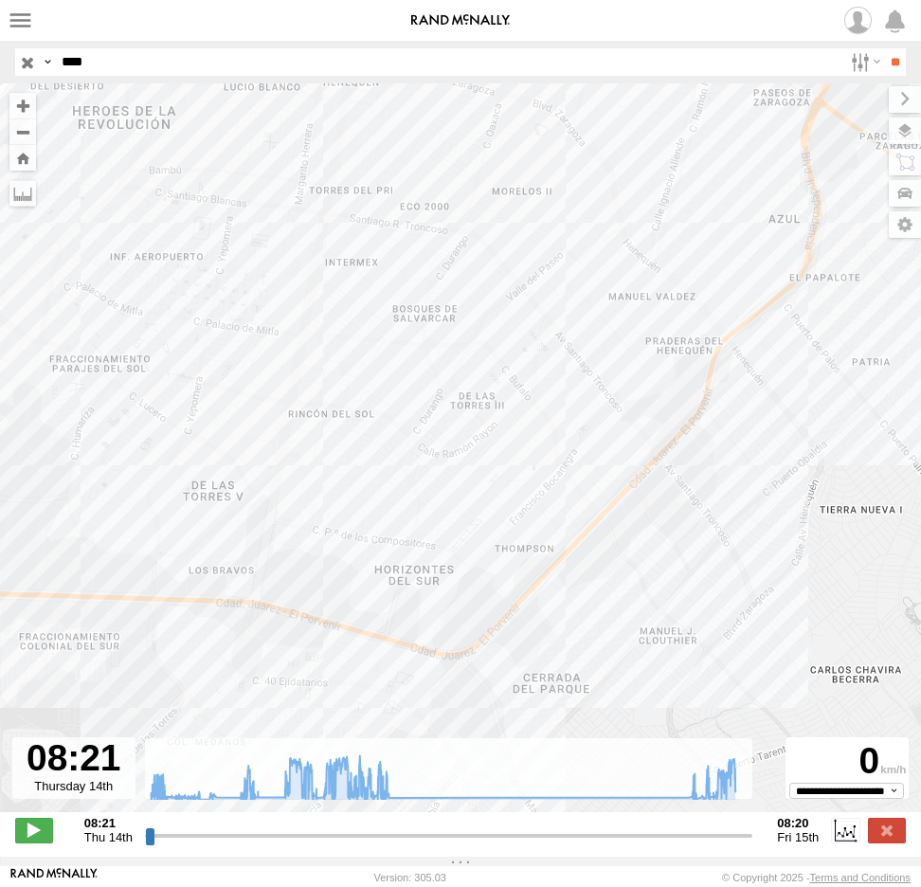
drag, startPoint x: 454, startPoint y: 501, endPoint x: 613, endPoint y: 462, distance: 164.2
click at [610, 469] on div "2577 13:39 Thu 08:13 Fri 08:16 Fri 08:18 Fri 06:20 Fri 06:24 Fri 06:38 Fri 06:4…" at bounding box center [460, 457] width 921 height 749
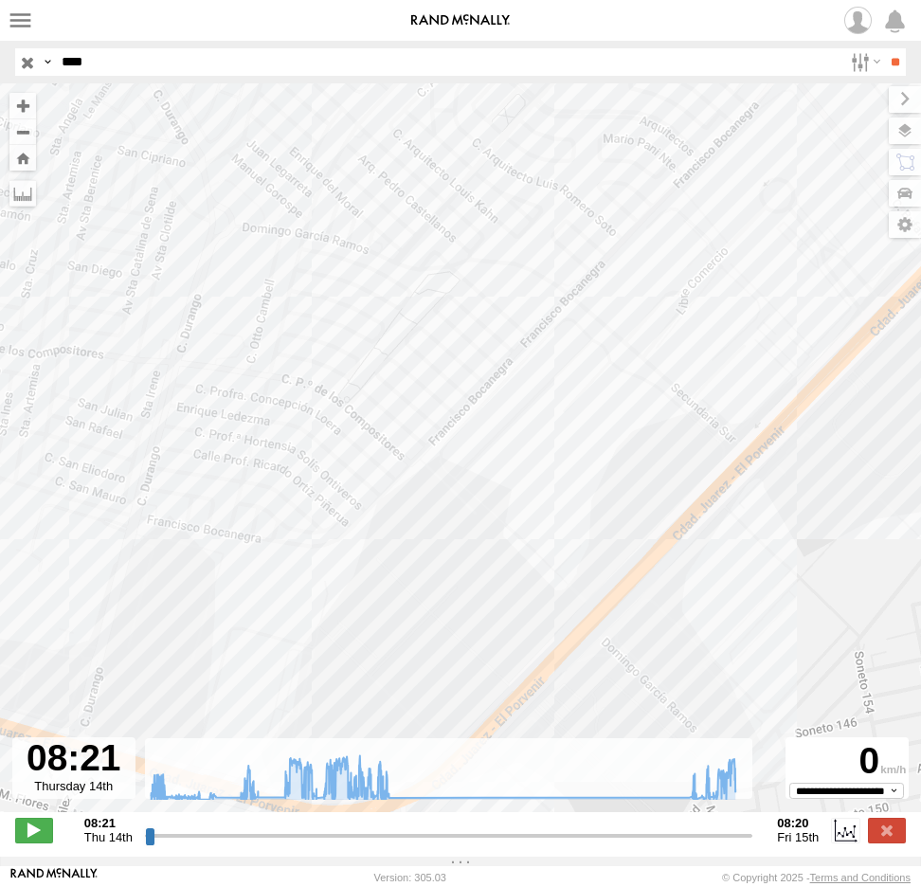
click at [596, 520] on div "2577 13:39 Thu 08:13 Fri 08:16 Fri 08:18 Fri 06:20 Fri 06:24 Fri 06:38 Fri 06:4…" at bounding box center [460, 457] width 921 height 749
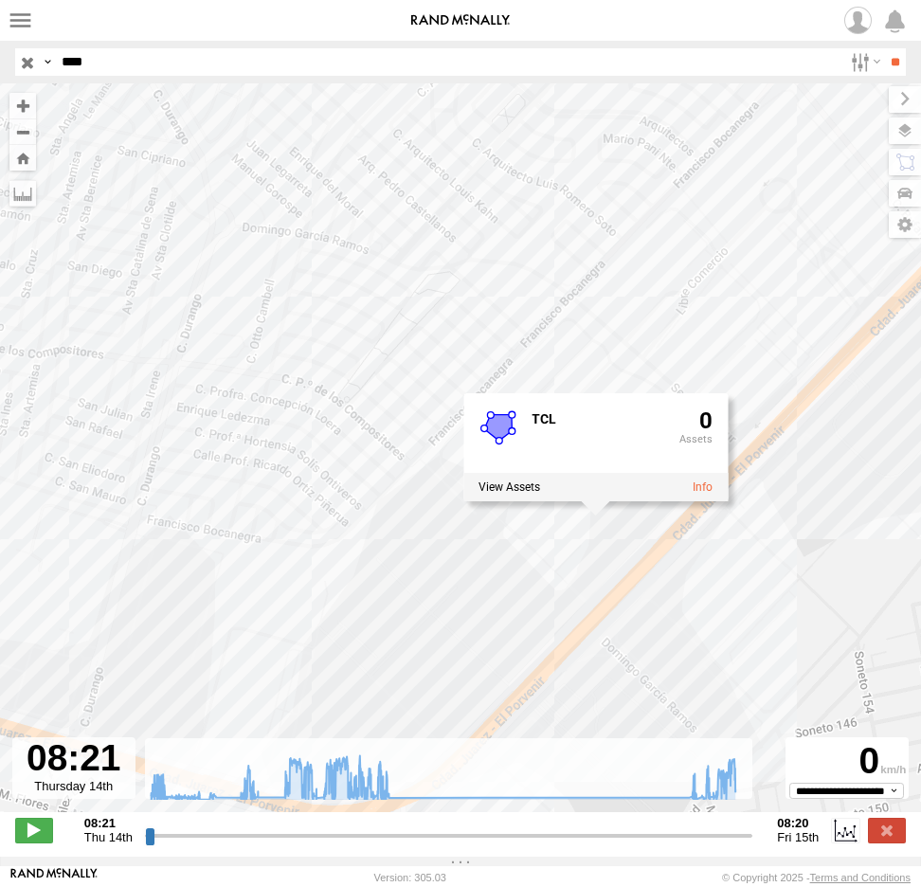
click at [709, 637] on div "2577 13:39 Thu 08:13 Fri 08:16 Fri 08:18 Fri 06:20 Fri 06:24 Fri 06:38 Fri 06:4…" at bounding box center [460, 457] width 921 height 749
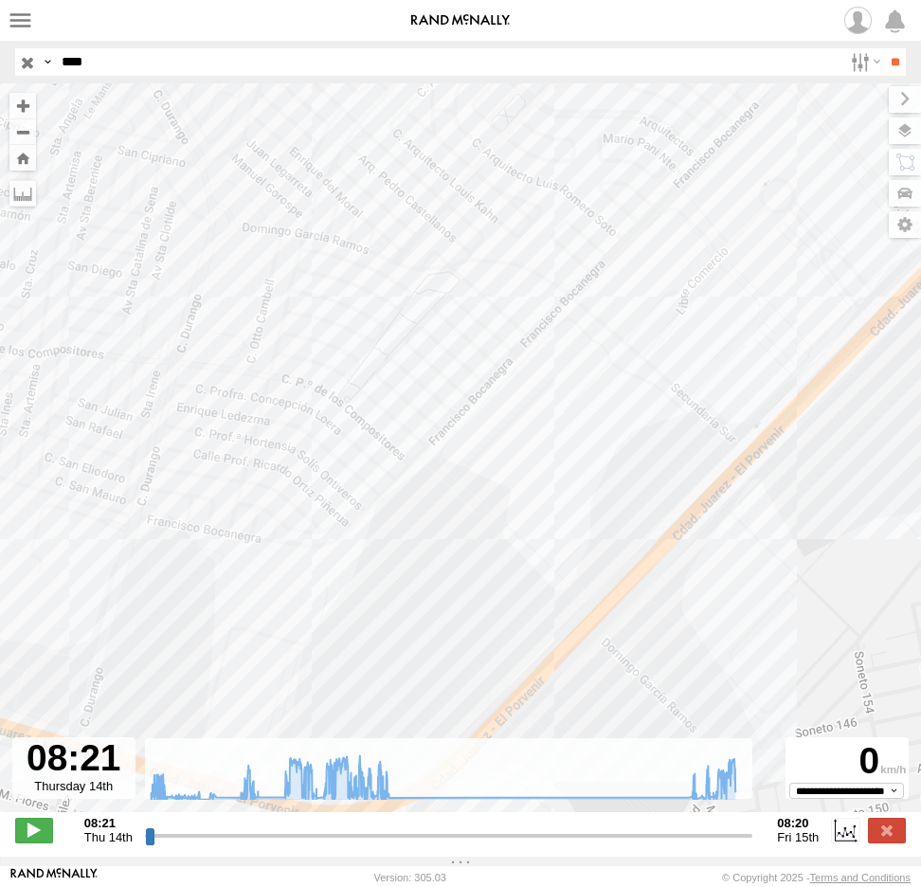
click at [30, 58] on input "button" at bounding box center [27, 61] width 25 height 27
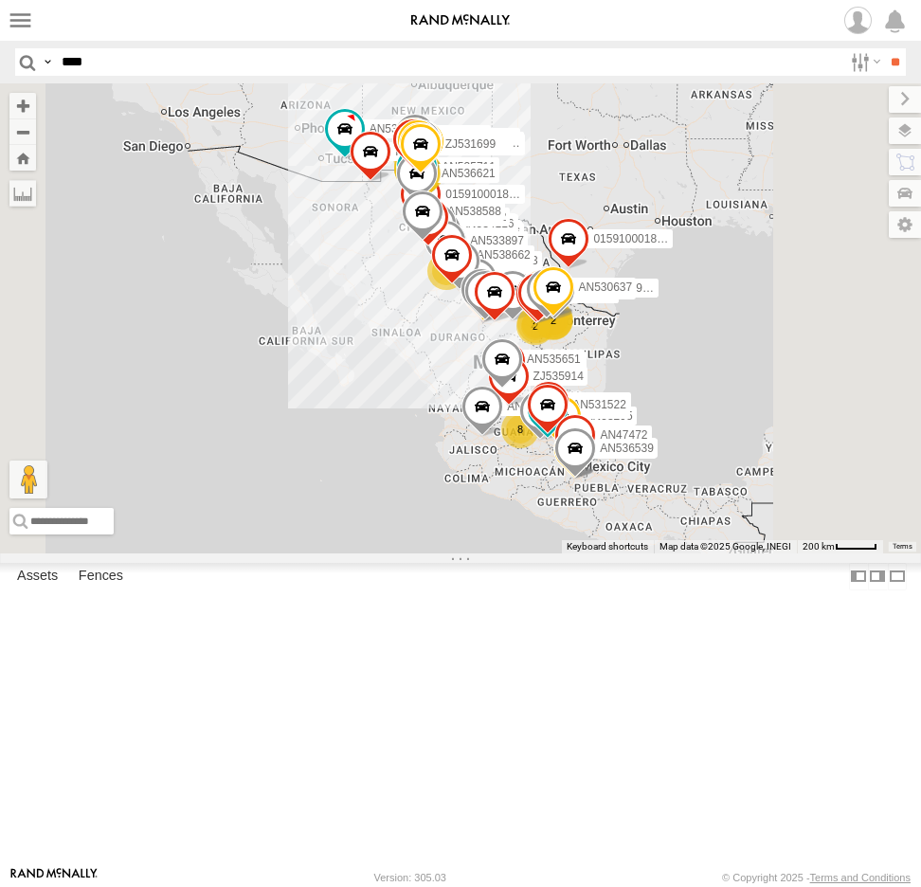
click at [364, 68] on input "****" at bounding box center [448, 61] width 789 height 27
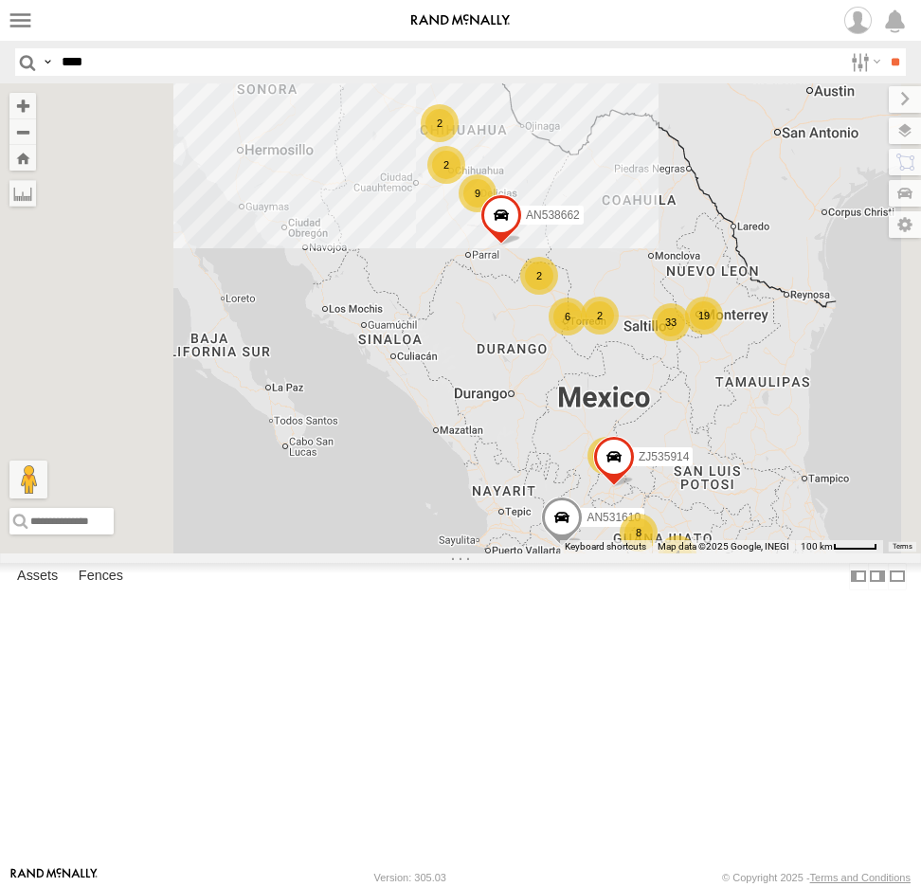
drag, startPoint x: -228, startPoint y: 260, endPoint x: -1307, endPoint y: 224, distance: 1079.3
